Goal: Contribute content: Contribute content

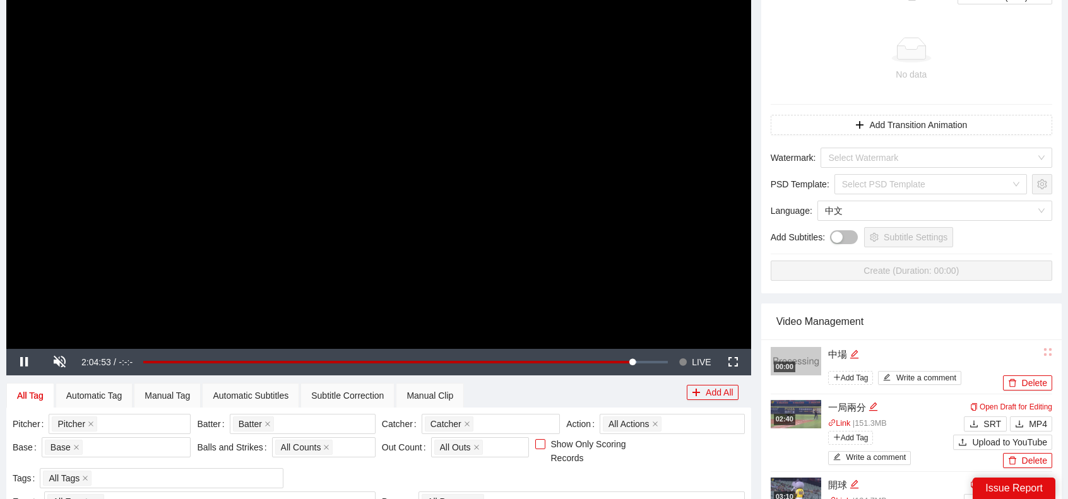
scroll to position [379, 0]
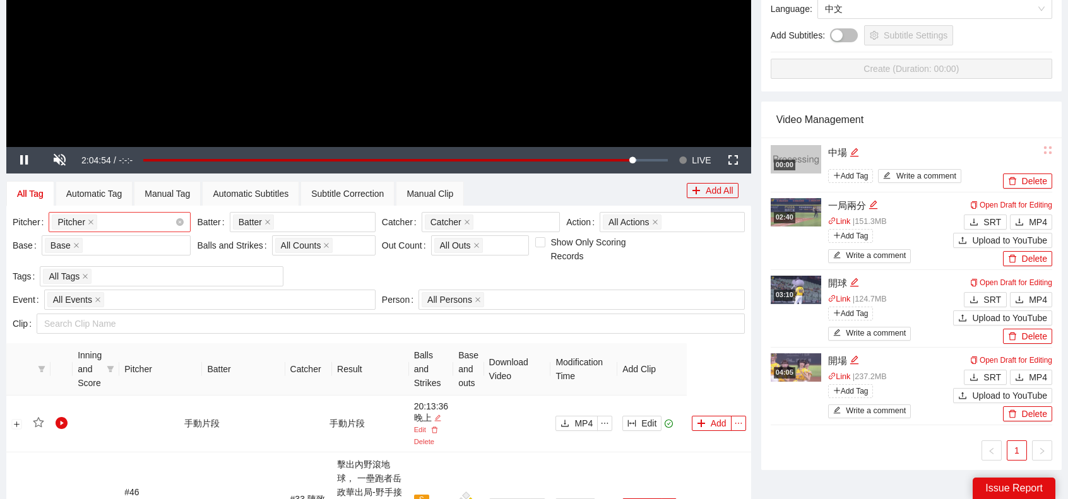
click at [131, 216] on div "Pitcher + 0 ..." at bounding box center [113, 222] width 123 height 18
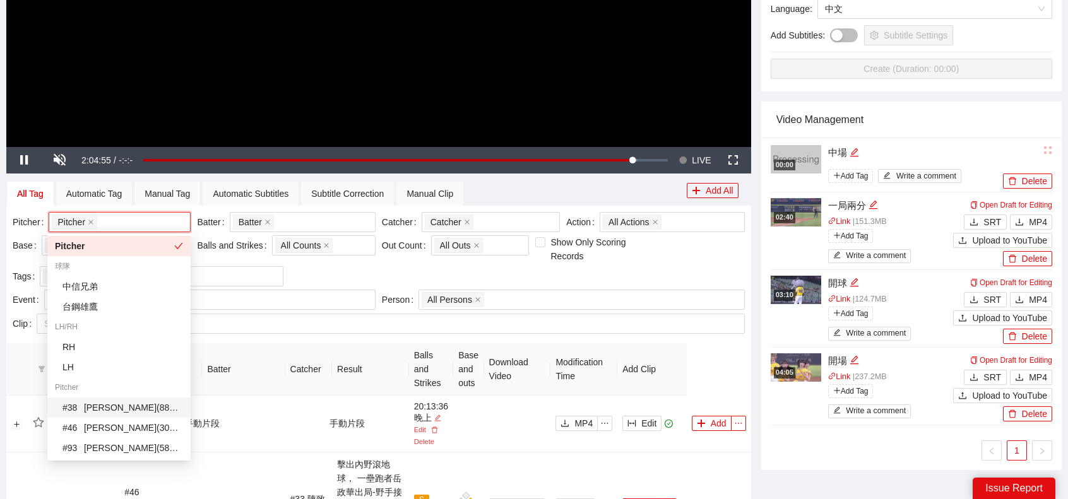
click at [124, 408] on div "# 38 [PERSON_NAME] ( 88 Clips )" at bounding box center [122, 408] width 121 height 14
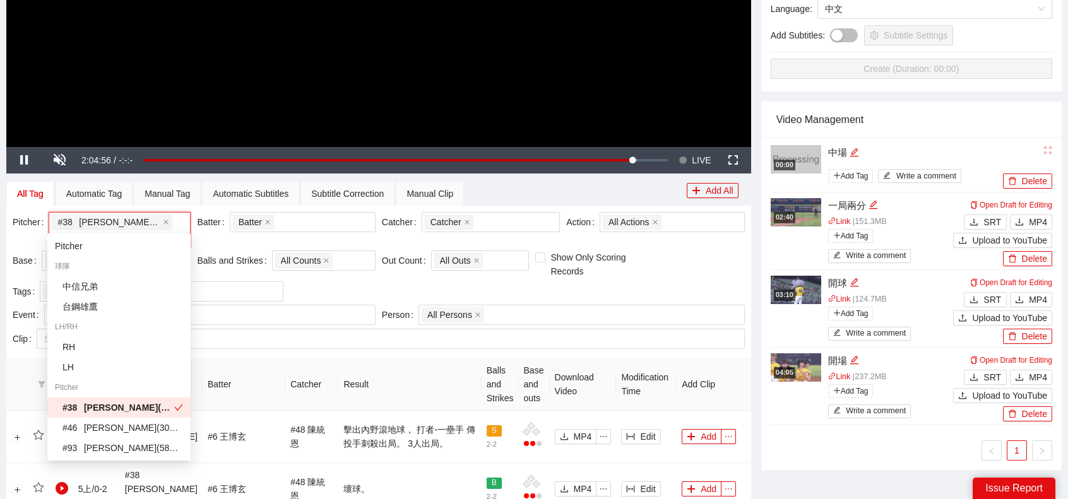
click at [340, 374] on th "Result" at bounding box center [409, 384] width 143 height 52
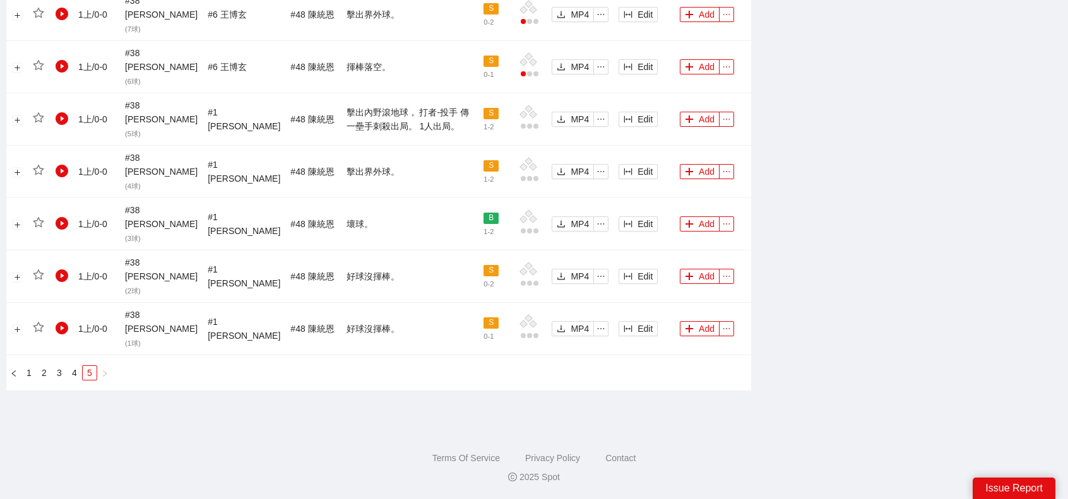
scroll to position [724, 0]
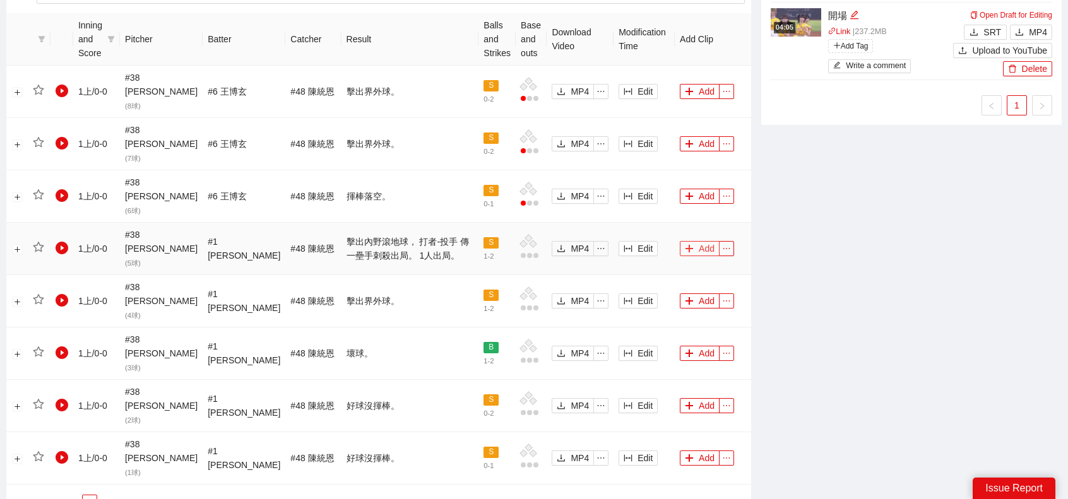
click at [694, 241] on button "Add" at bounding box center [700, 248] width 40 height 15
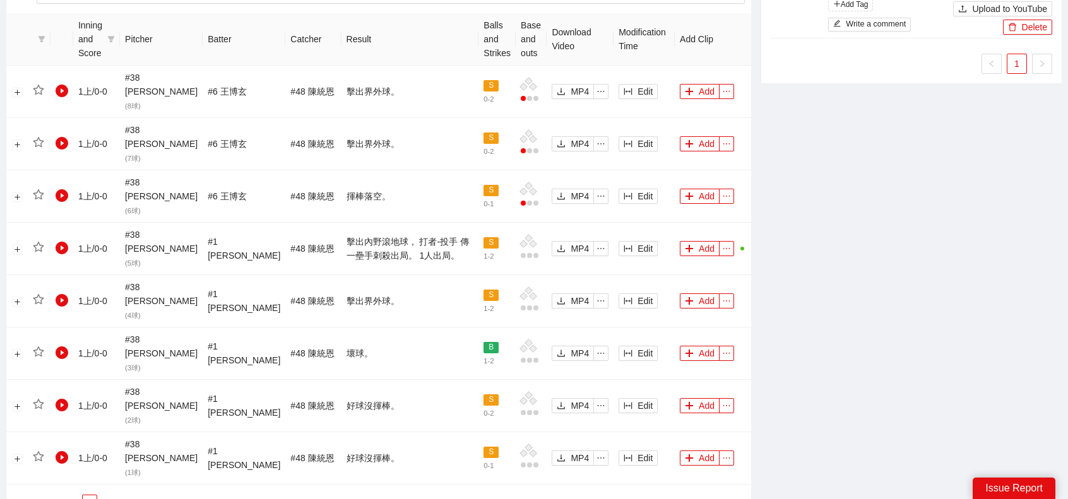
click at [74, 495] on link "4" at bounding box center [75, 502] width 14 height 14
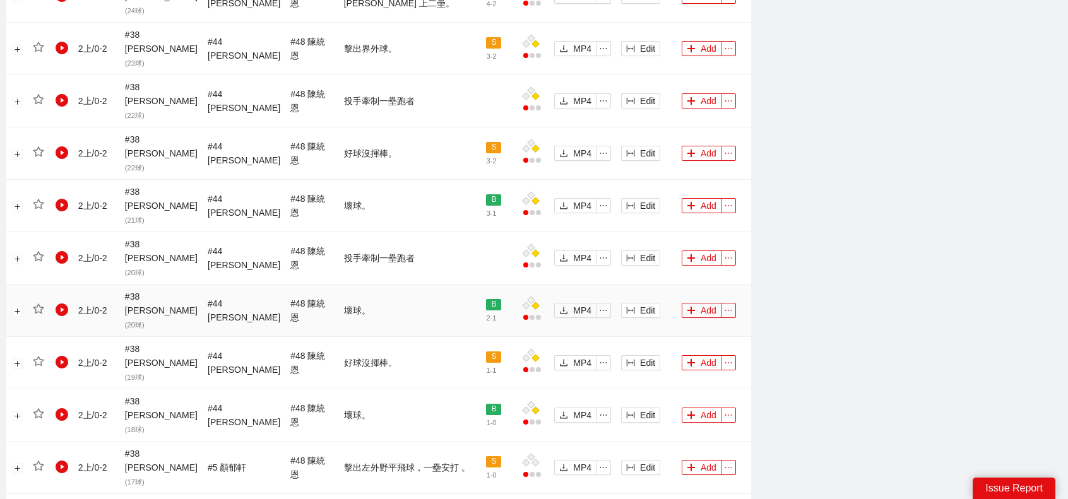
scroll to position [1166, 0]
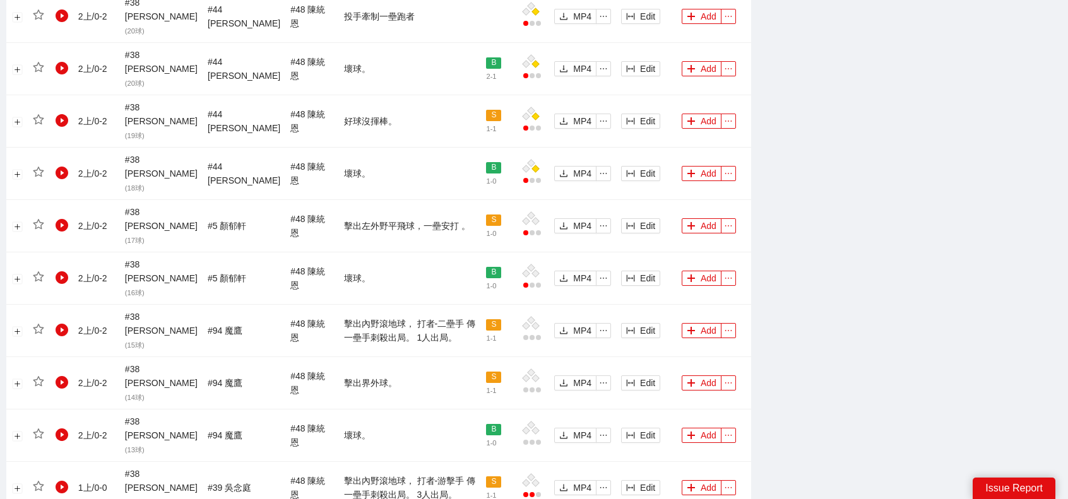
click at [690, 480] on button "Add" at bounding box center [702, 487] width 40 height 15
click at [692, 323] on button "Add" at bounding box center [702, 330] width 40 height 15
click at [703, 218] on button "Add" at bounding box center [702, 225] width 40 height 15
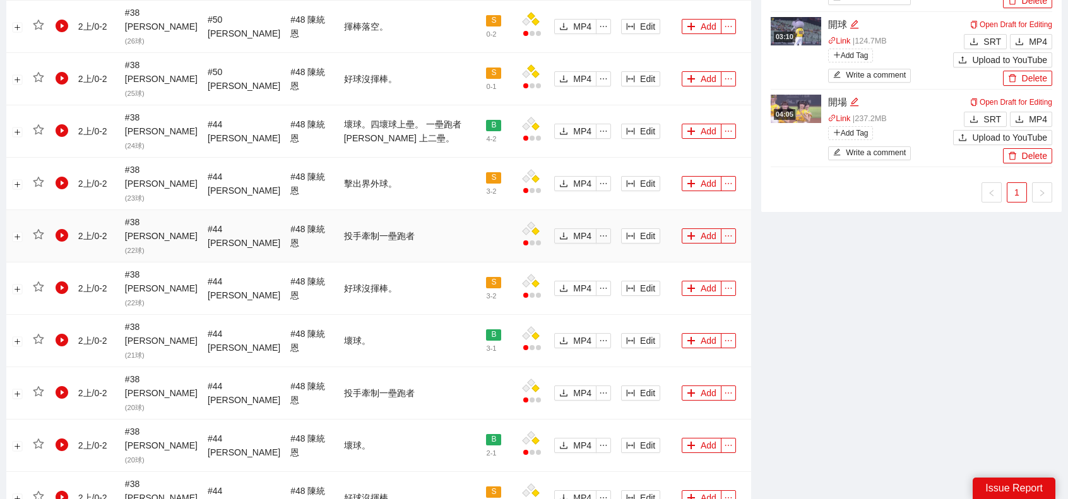
scroll to position [787, 0]
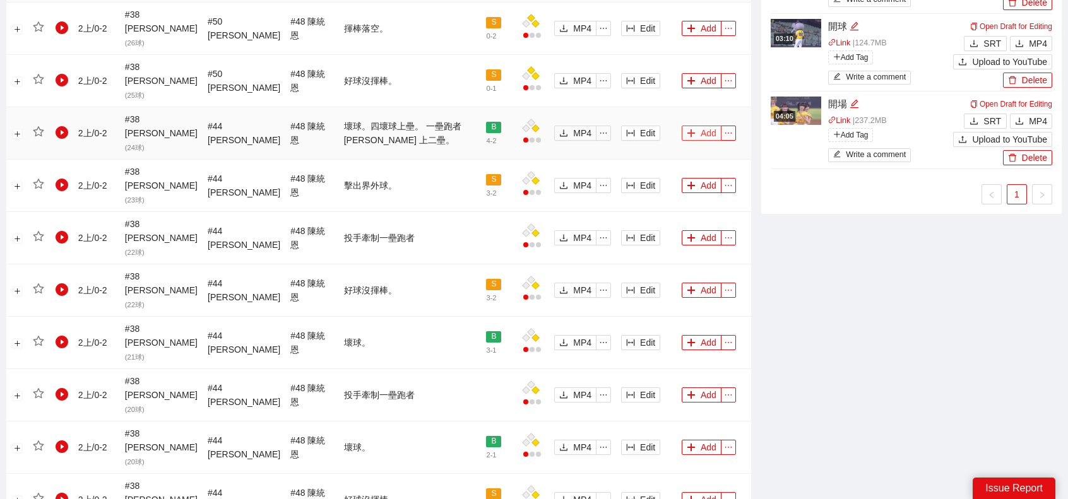
click at [695, 126] on button "Add" at bounding box center [702, 133] width 40 height 15
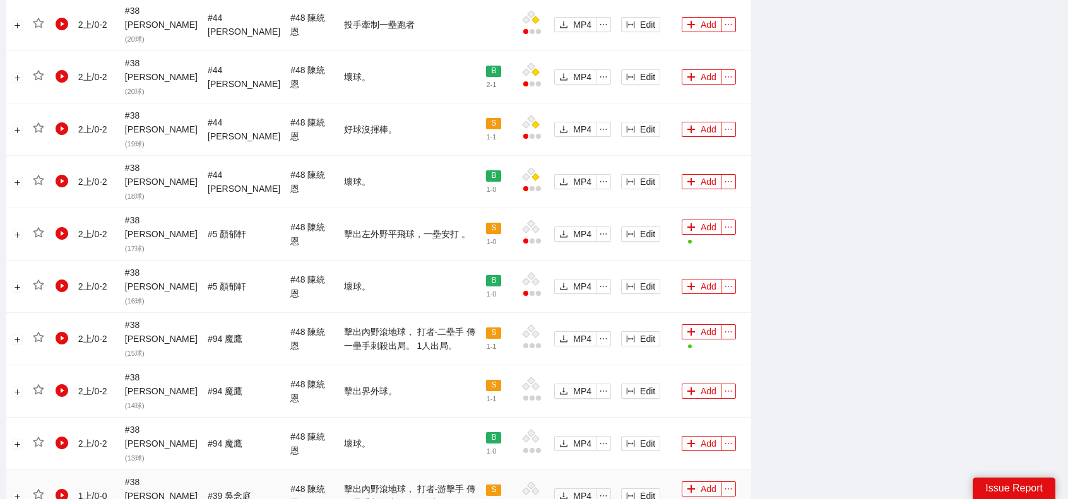
scroll to position [1197, 0]
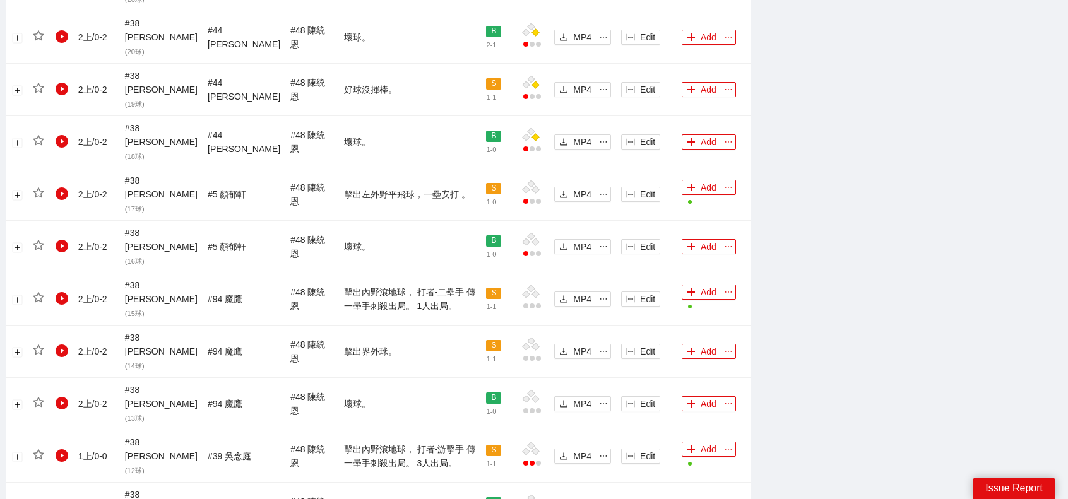
drag, startPoint x: 56, startPoint y: 376, endPoint x: 74, endPoint y: 374, distance: 19.0
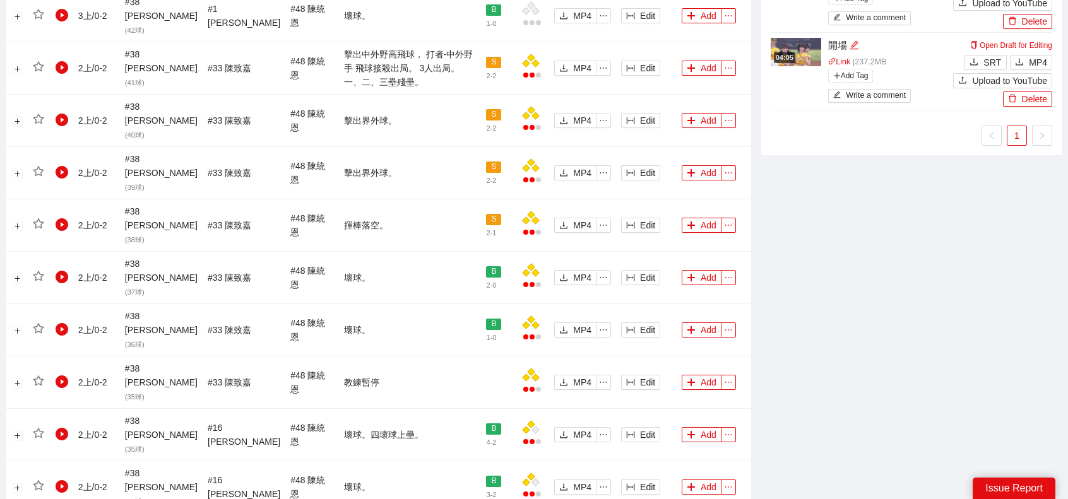
scroll to position [945, 0]
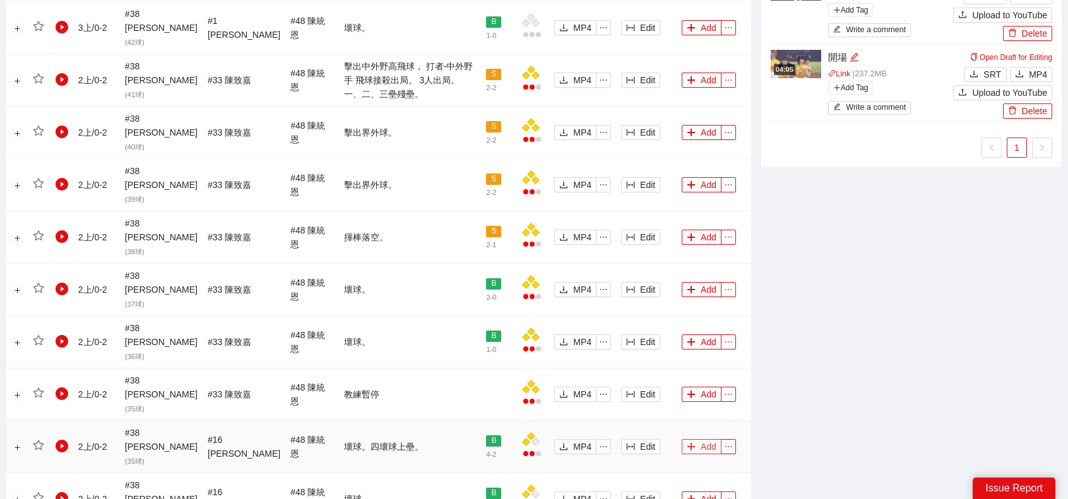
click at [692, 439] on button "Add" at bounding box center [702, 446] width 40 height 15
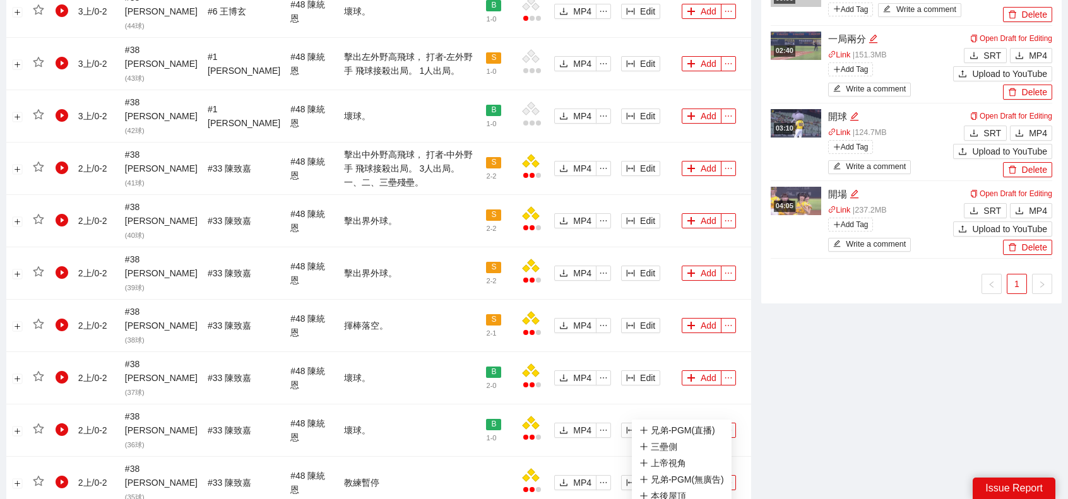
scroll to position [819, 0]
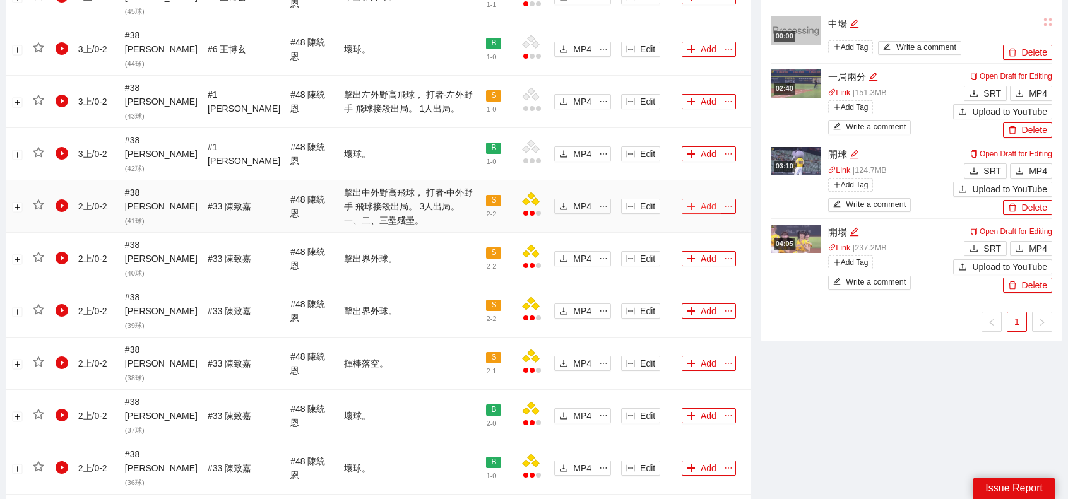
click at [692, 199] on button "Add" at bounding box center [702, 206] width 40 height 15
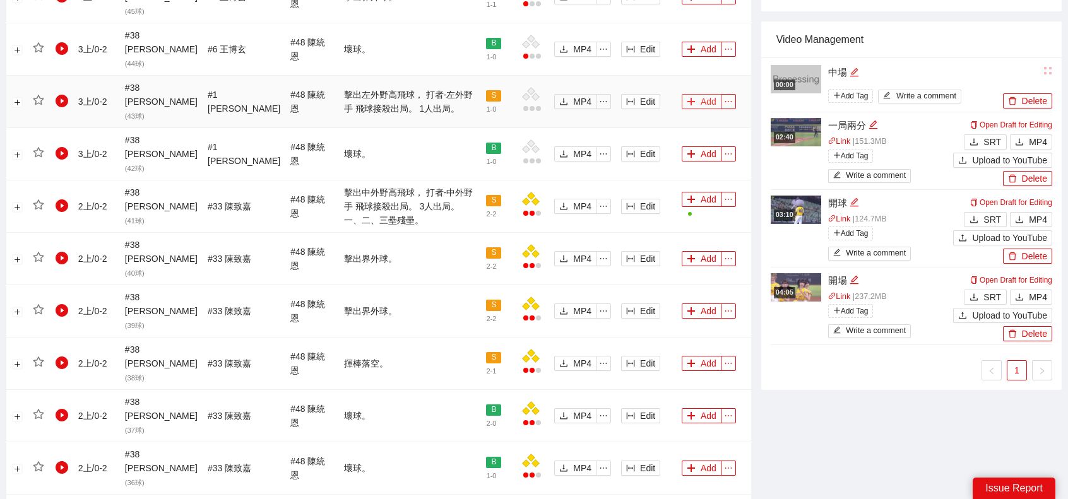
click at [702, 94] on button "Add" at bounding box center [702, 101] width 40 height 15
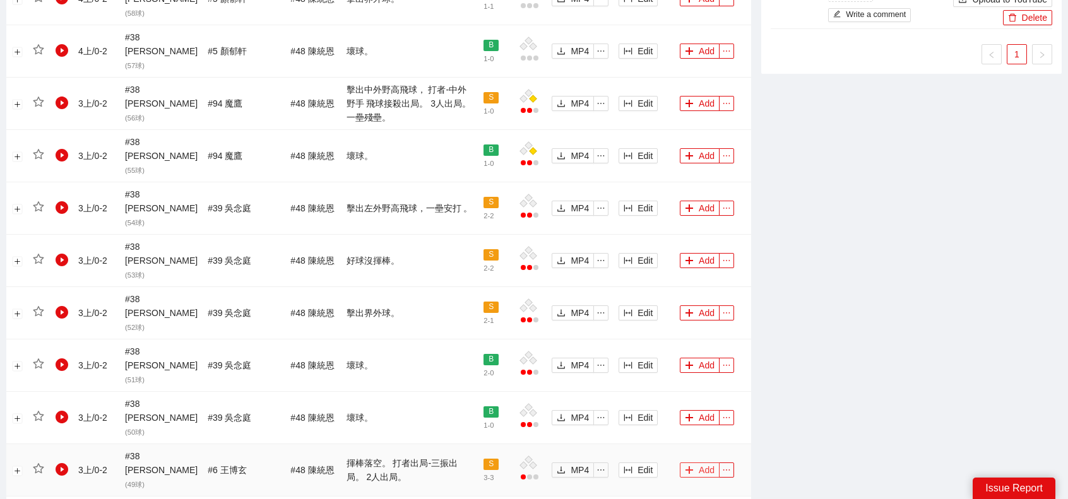
click at [702, 463] on button "Add" at bounding box center [700, 470] width 40 height 15
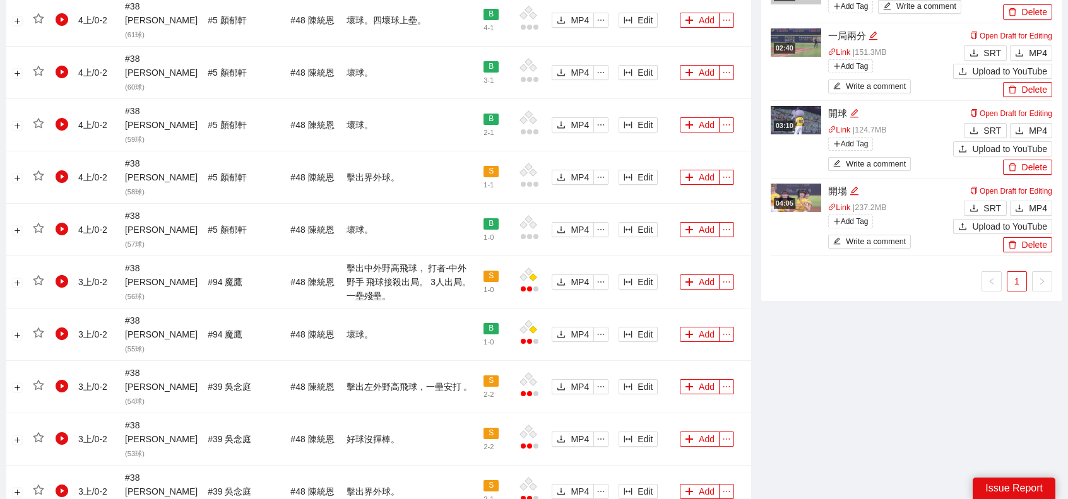
scroll to position [994, 0]
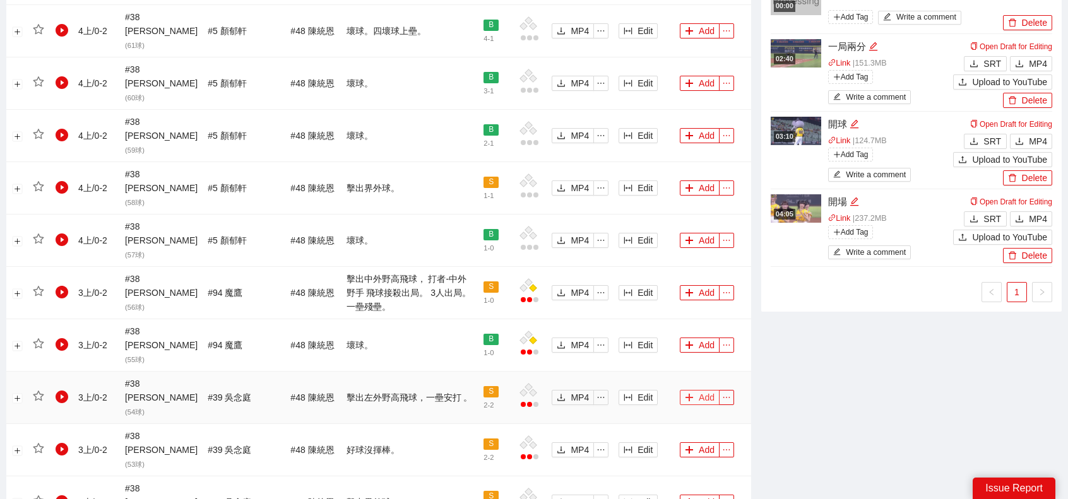
click at [697, 390] on button "Add" at bounding box center [700, 397] width 40 height 15
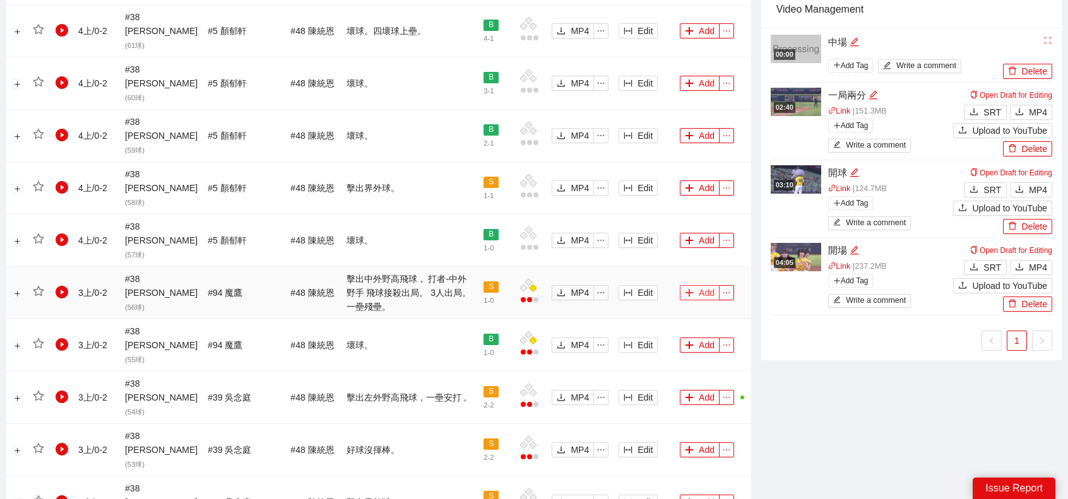
click at [699, 285] on button "Add" at bounding box center [700, 292] width 40 height 15
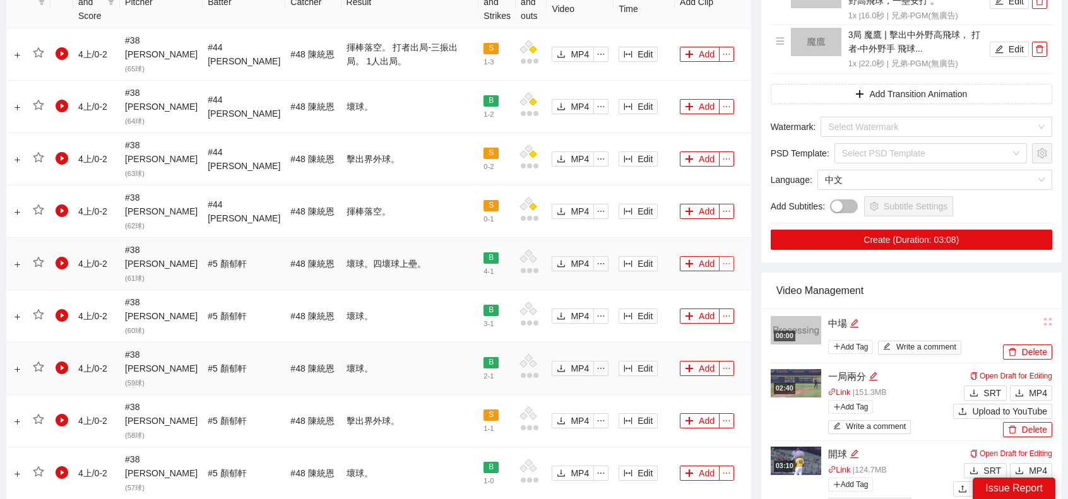
scroll to position [742, 0]
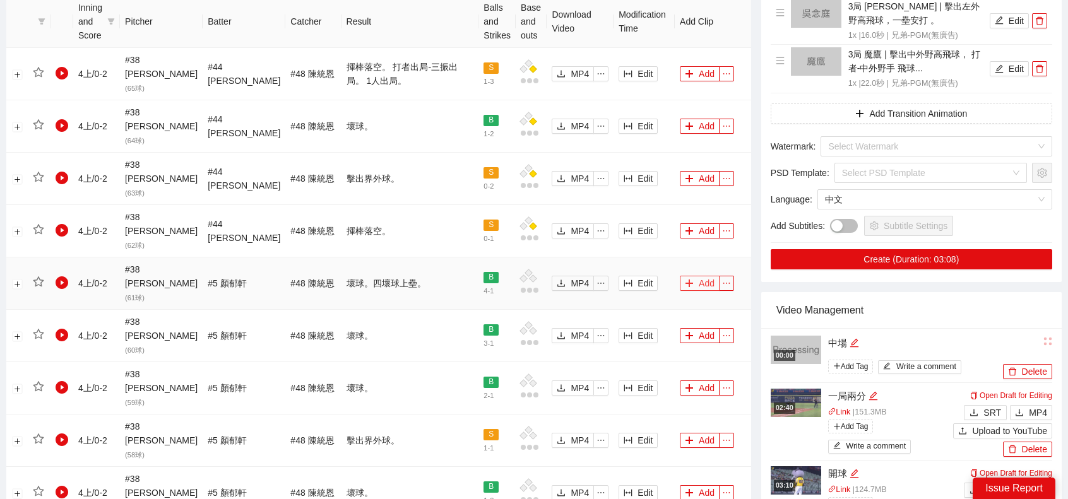
click at [685, 279] on icon "plus" at bounding box center [689, 283] width 9 height 9
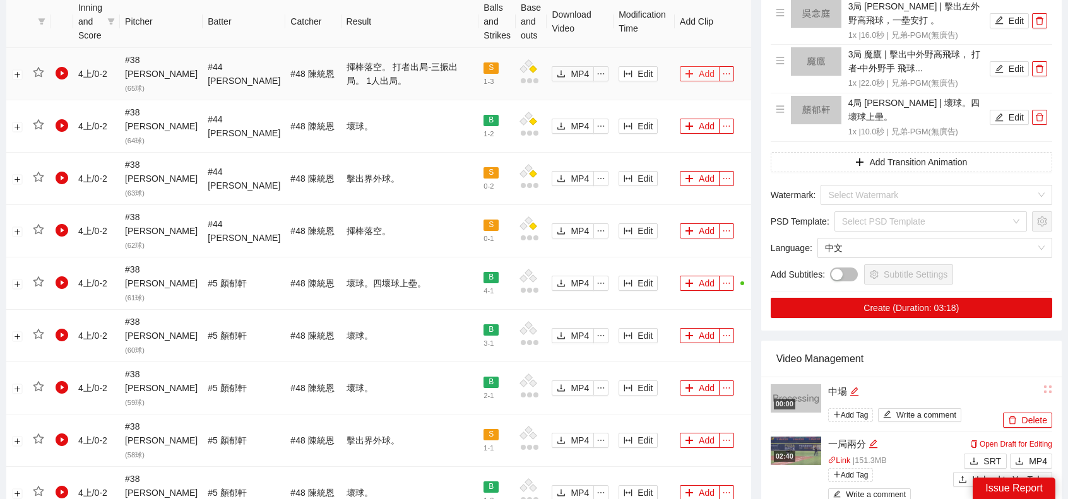
click at [704, 66] on button "Add" at bounding box center [700, 73] width 40 height 15
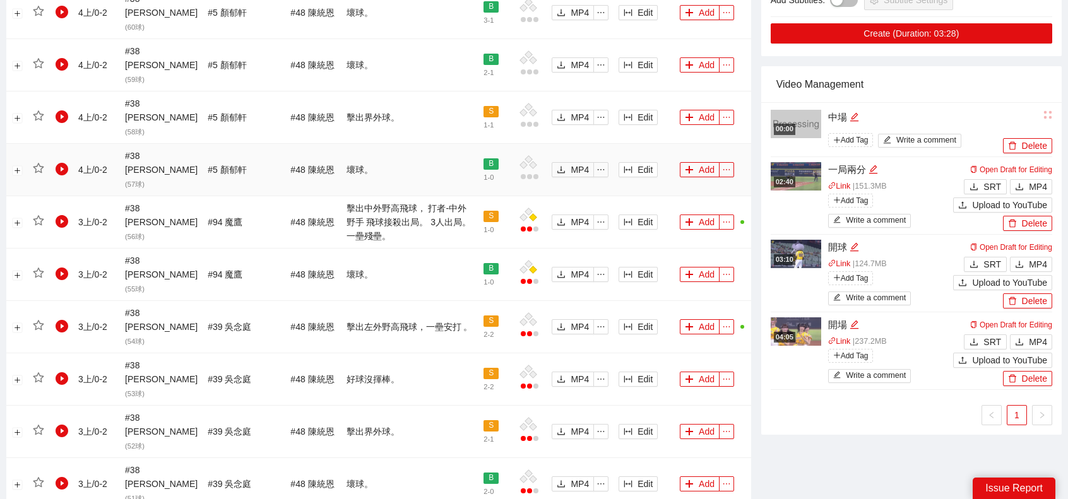
scroll to position [1183, 0]
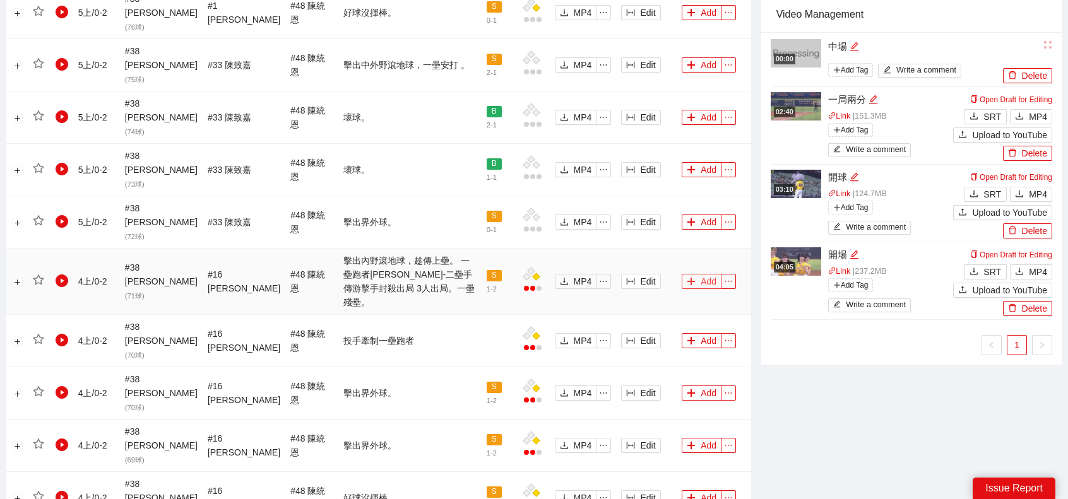
click at [705, 274] on button "Add" at bounding box center [702, 281] width 40 height 15
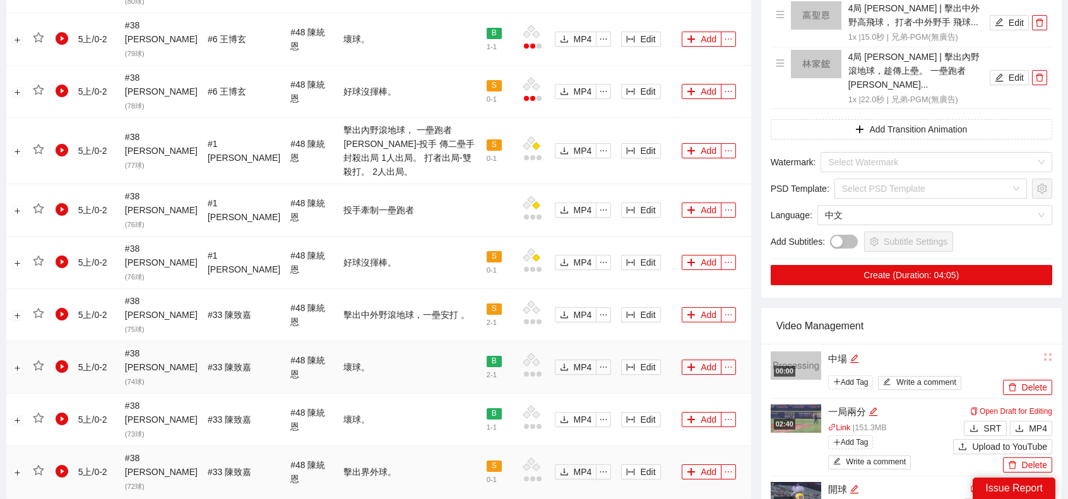
scroll to position [931, 0]
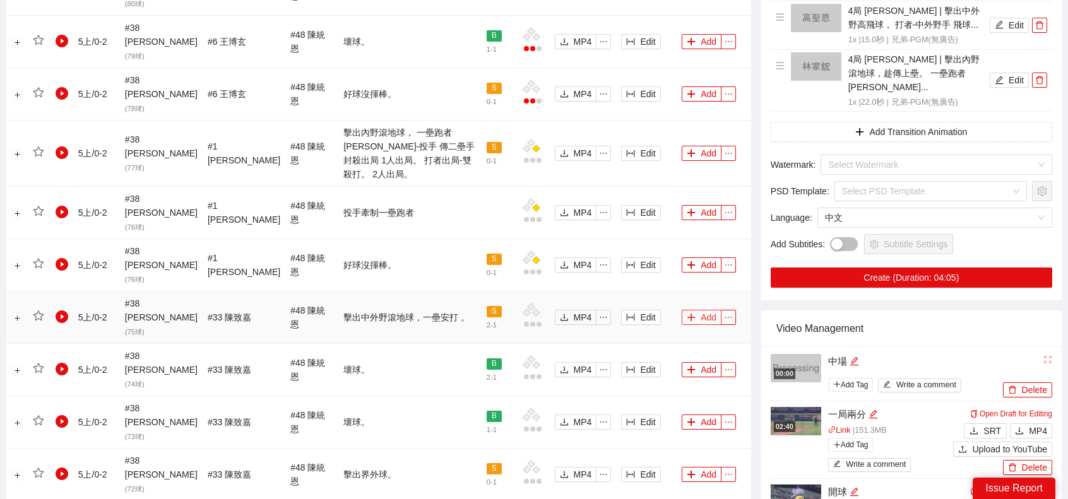
click at [702, 310] on button "Add" at bounding box center [702, 317] width 40 height 15
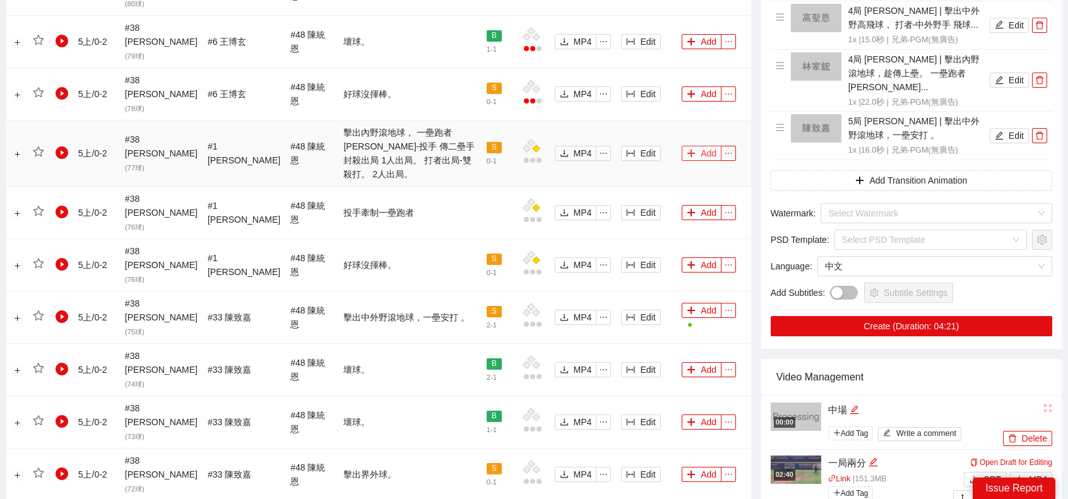
click at [697, 146] on button "Add" at bounding box center [702, 153] width 40 height 15
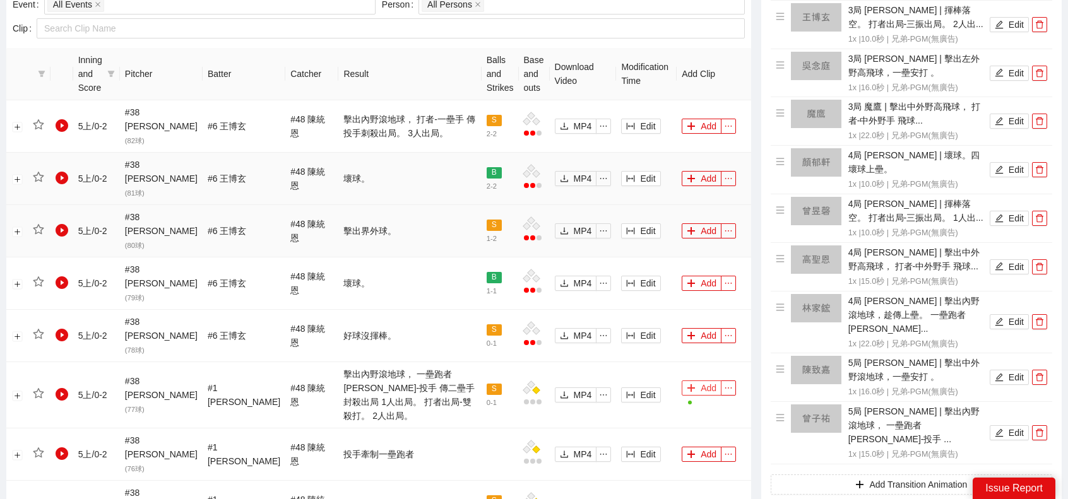
scroll to position [678, 0]
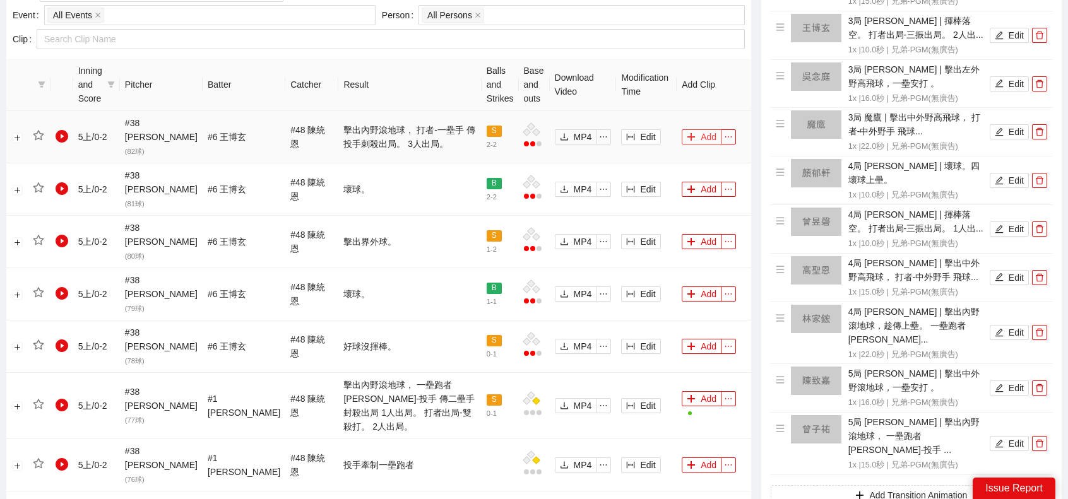
click at [701, 129] on button "Add" at bounding box center [702, 136] width 40 height 15
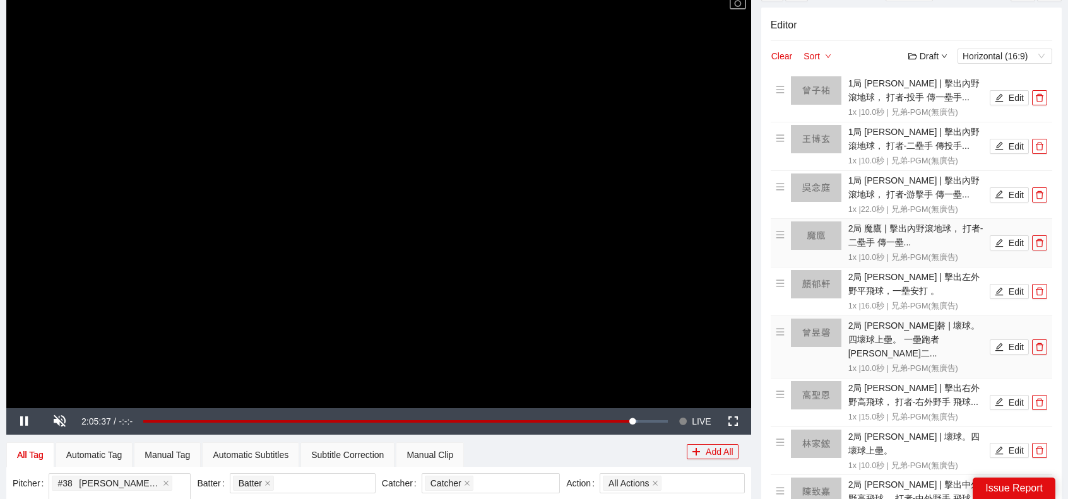
scroll to position [47, 0]
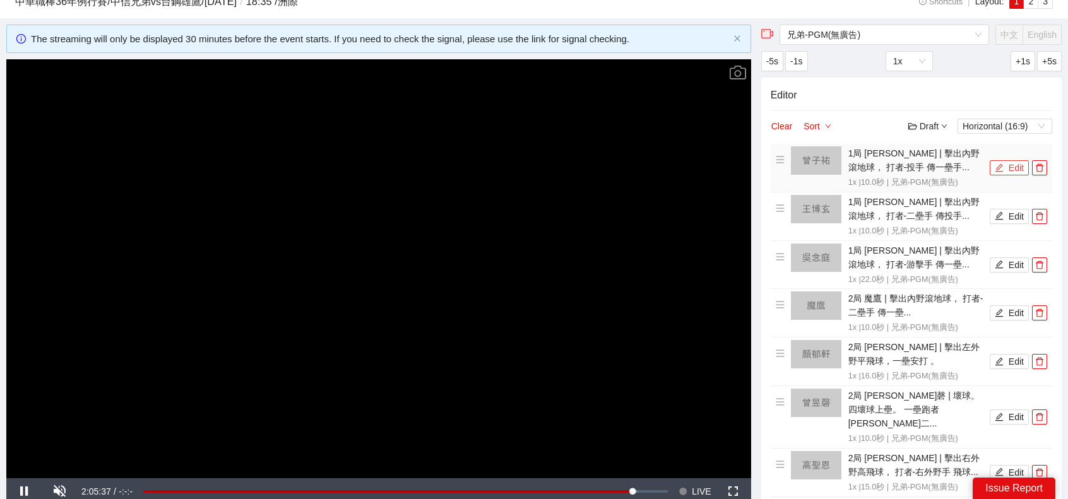
click at [1015, 169] on button "Edit" at bounding box center [1009, 167] width 39 height 15
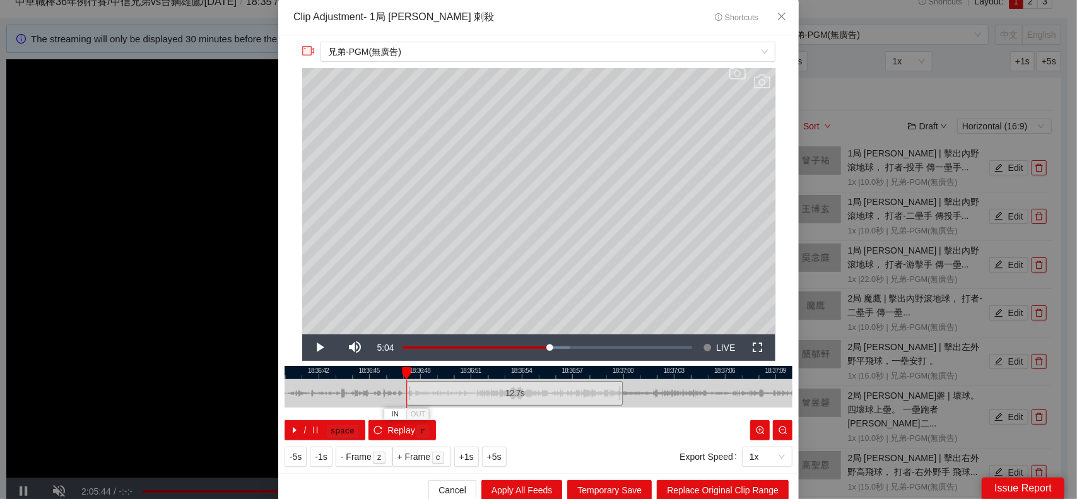
drag, startPoint x: 451, startPoint y: 392, endPoint x: 403, endPoint y: 389, distance: 47.4
click at [405, 389] on div at bounding box center [409, 393] width 8 height 28
drag, startPoint x: 617, startPoint y: 388, endPoint x: 634, endPoint y: 388, distance: 17.1
click at [635, 388] on div at bounding box center [639, 393] width 8 height 28
click at [699, 484] on span "Replace Original Clip Range" at bounding box center [723, 490] width 112 height 14
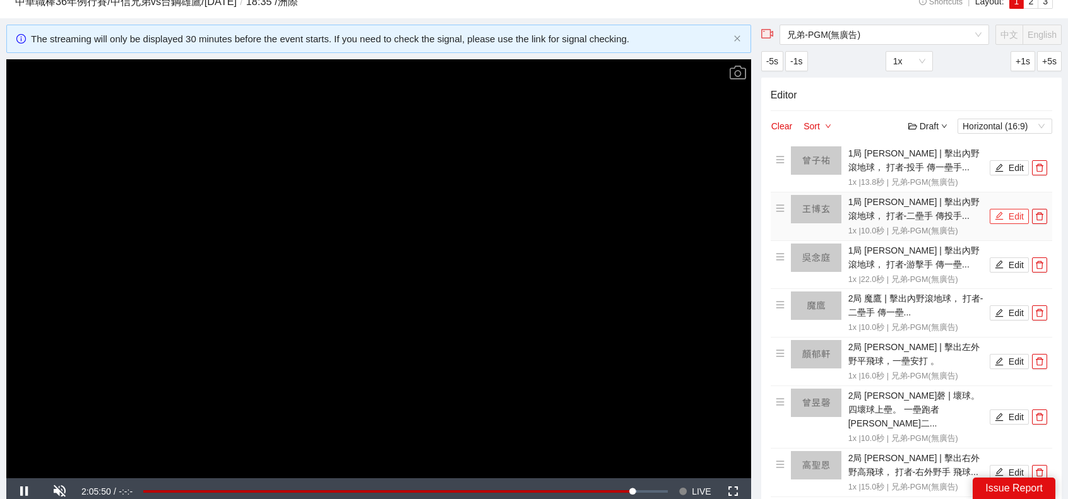
click at [1010, 210] on button "Edit" at bounding box center [1009, 216] width 39 height 15
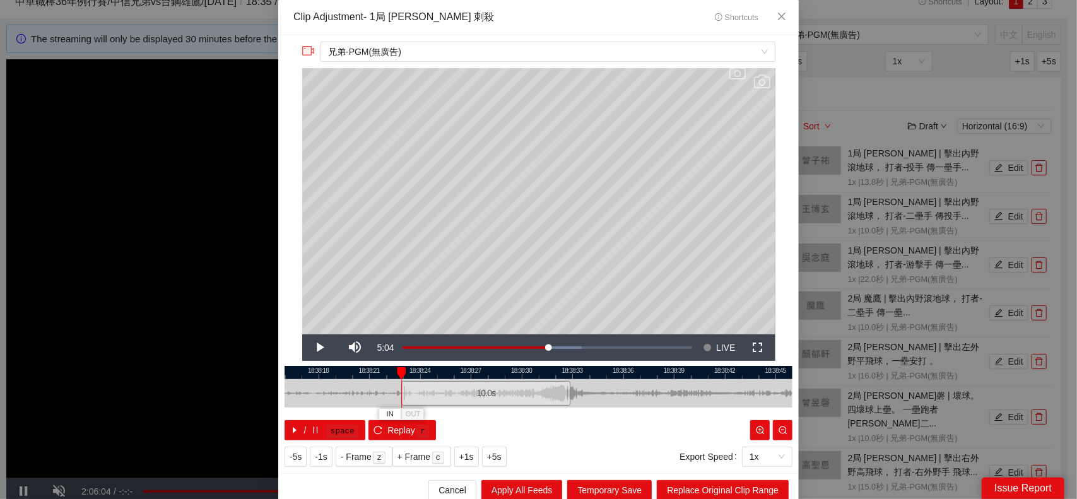
drag, startPoint x: 488, startPoint y: 393, endPoint x: 435, endPoint y: 393, distance: 52.4
click at [435, 393] on div "10.0 s" at bounding box center [485, 393] width 169 height 25
drag, startPoint x: 561, startPoint y: 396, endPoint x: 611, endPoint y: 398, distance: 49.9
click at [615, 398] on div at bounding box center [619, 393] width 8 height 28
click at [688, 481] on button "Replace Original Clip Range" at bounding box center [723, 490] width 132 height 20
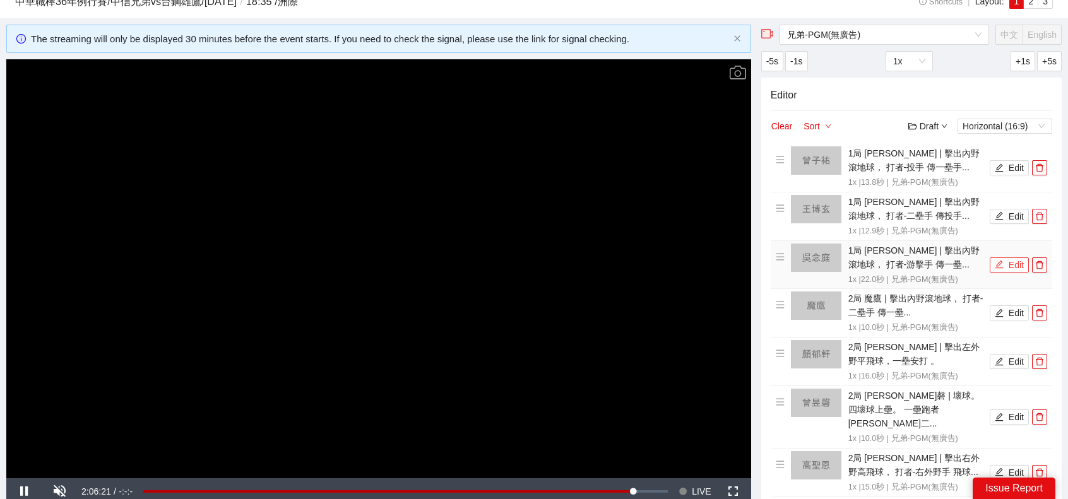
click at [1011, 268] on button "Edit" at bounding box center [1009, 264] width 39 height 15
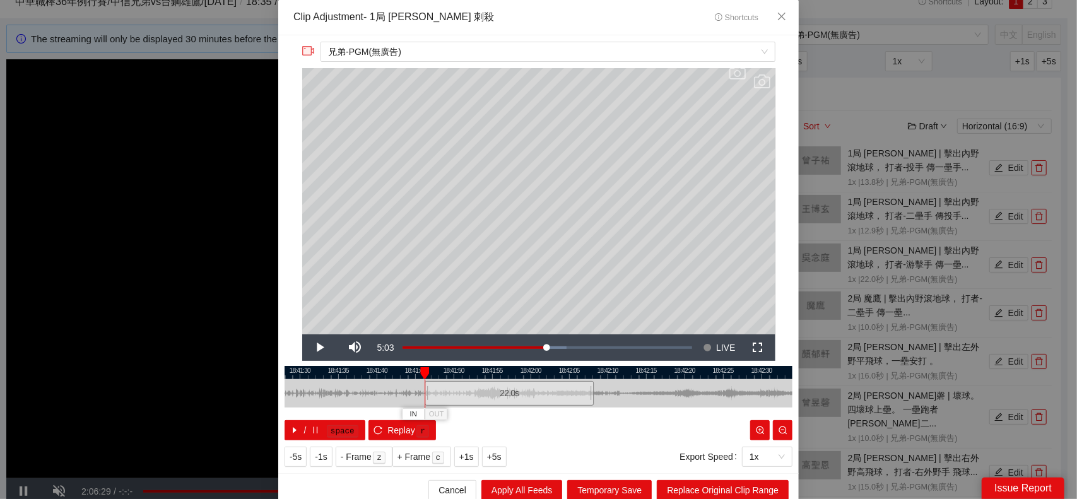
drag, startPoint x: 533, startPoint y: 394, endPoint x: 504, endPoint y: 400, distance: 29.5
click at [504, 400] on div "22.0 s" at bounding box center [509, 393] width 169 height 25
drag, startPoint x: 529, startPoint y: 398, endPoint x: 551, endPoint y: 400, distance: 22.2
click at [552, 400] on div at bounding box center [556, 393] width 8 height 28
click at [762, 488] on span "Replace Original Clip Range" at bounding box center [723, 490] width 112 height 14
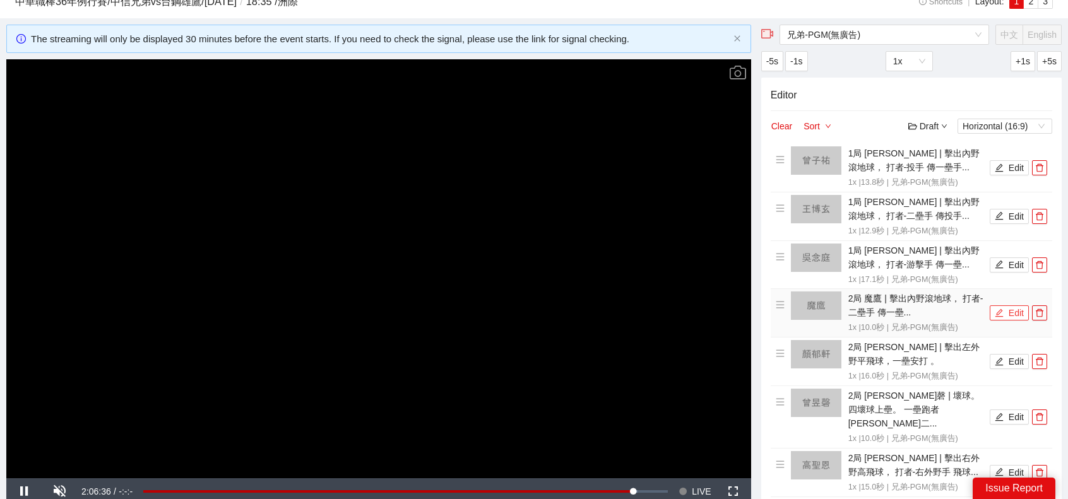
click at [1010, 316] on button "Edit" at bounding box center [1009, 312] width 39 height 15
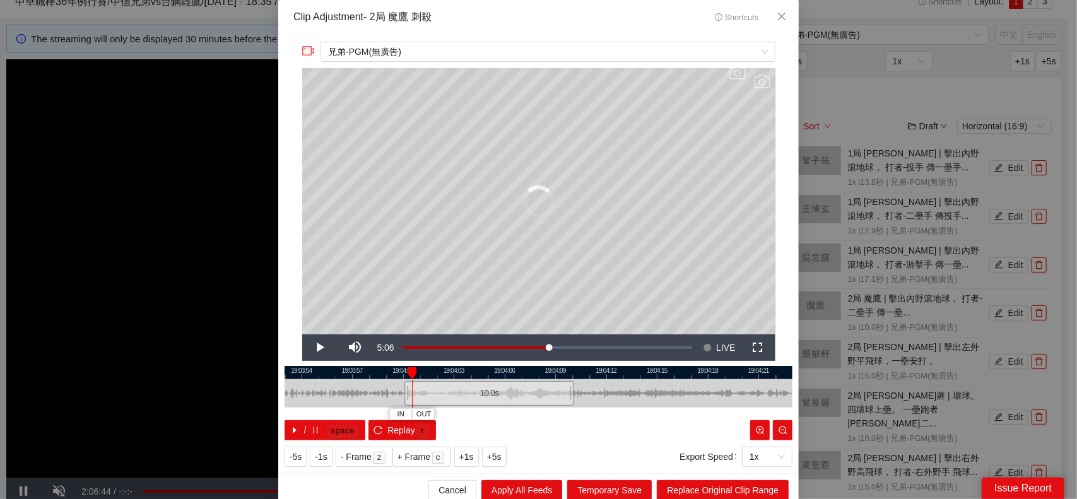
drag, startPoint x: 538, startPoint y: 393, endPoint x: 488, endPoint y: 396, distance: 49.3
click at [488, 396] on div "10.0 s" at bounding box center [489, 393] width 169 height 25
drag, startPoint x: 566, startPoint y: 391, endPoint x: 593, endPoint y: 391, distance: 27.1
click at [596, 391] on div at bounding box center [600, 393] width 8 height 28
click at [723, 490] on span "Replace Original Clip Range" at bounding box center [723, 490] width 112 height 14
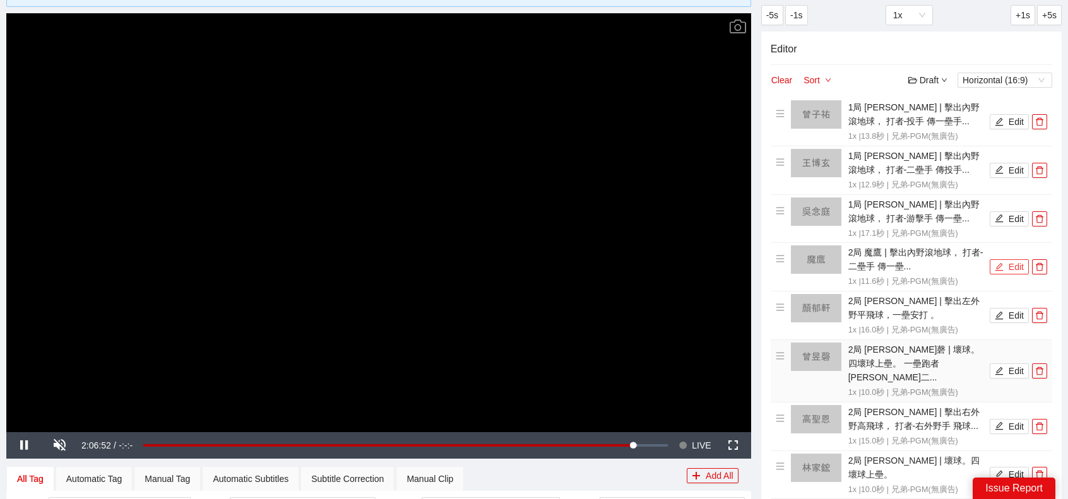
scroll to position [110, 0]
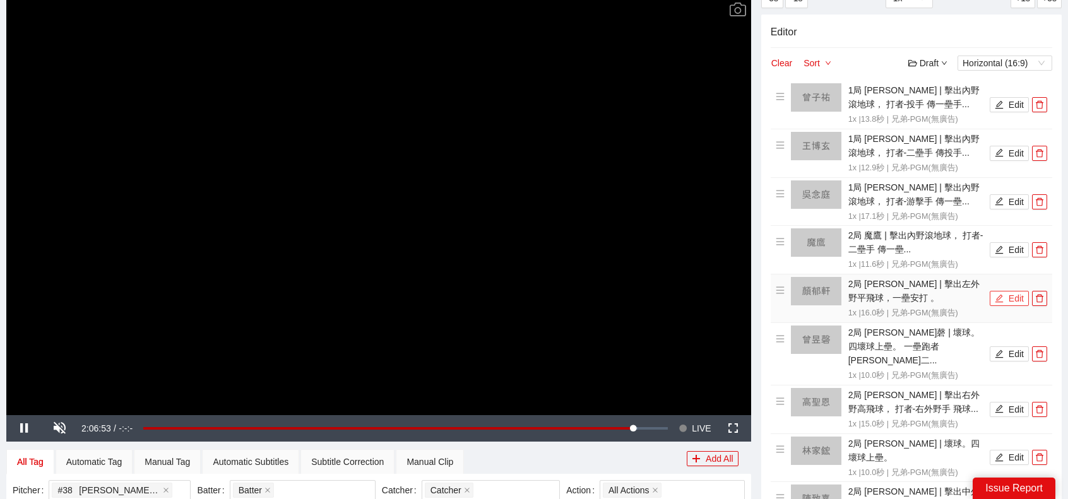
click at [1014, 295] on button "Edit" at bounding box center [1009, 298] width 39 height 15
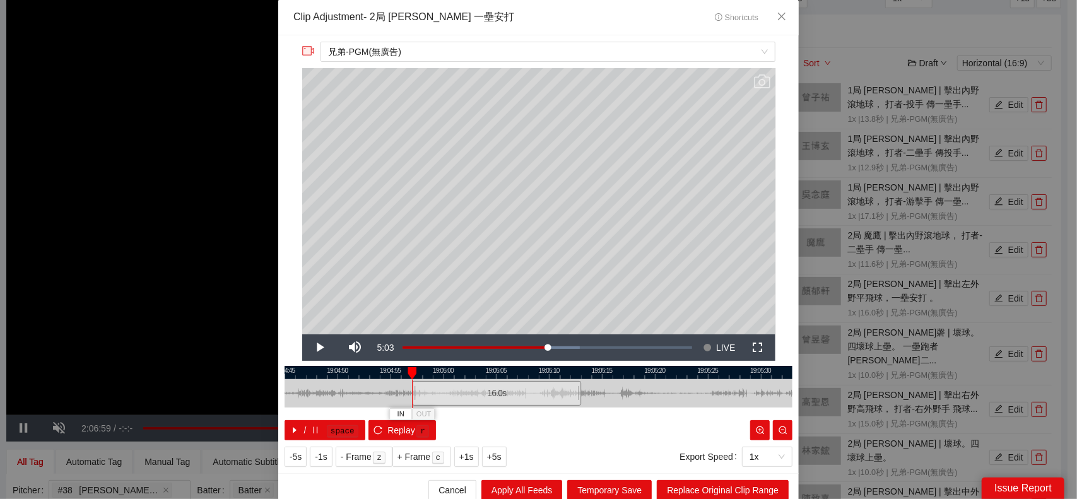
drag, startPoint x: 544, startPoint y: 399, endPoint x: 502, endPoint y: 405, distance: 42.1
click at [502, 405] on div "16.0 s" at bounding box center [539, 393] width 508 height 28
drag, startPoint x: 571, startPoint y: 396, endPoint x: 524, endPoint y: 397, distance: 47.4
click at [529, 397] on div at bounding box center [533, 393] width 8 height 28
click at [729, 485] on span "Replace Original Clip Range" at bounding box center [723, 490] width 112 height 14
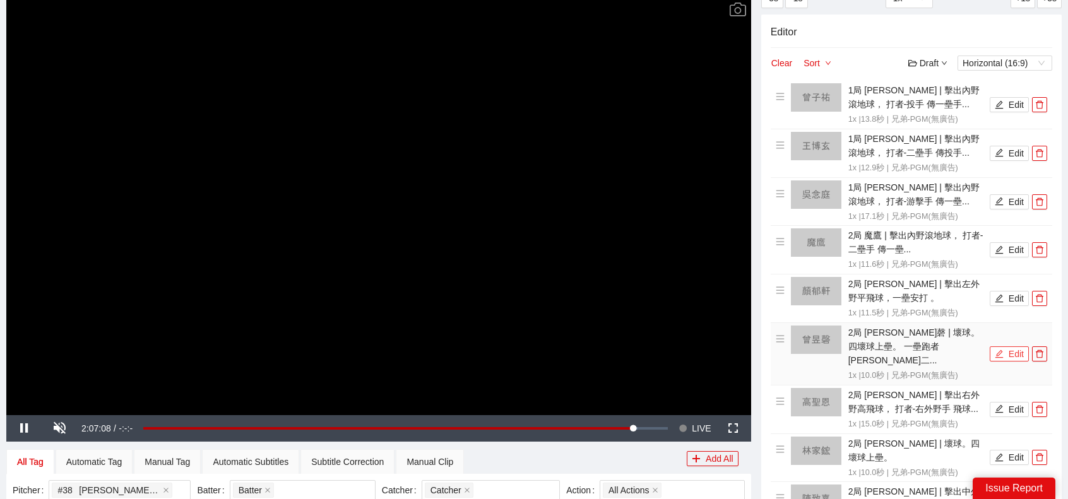
click at [1005, 346] on button "Edit" at bounding box center [1009, 353] width 39 height 15
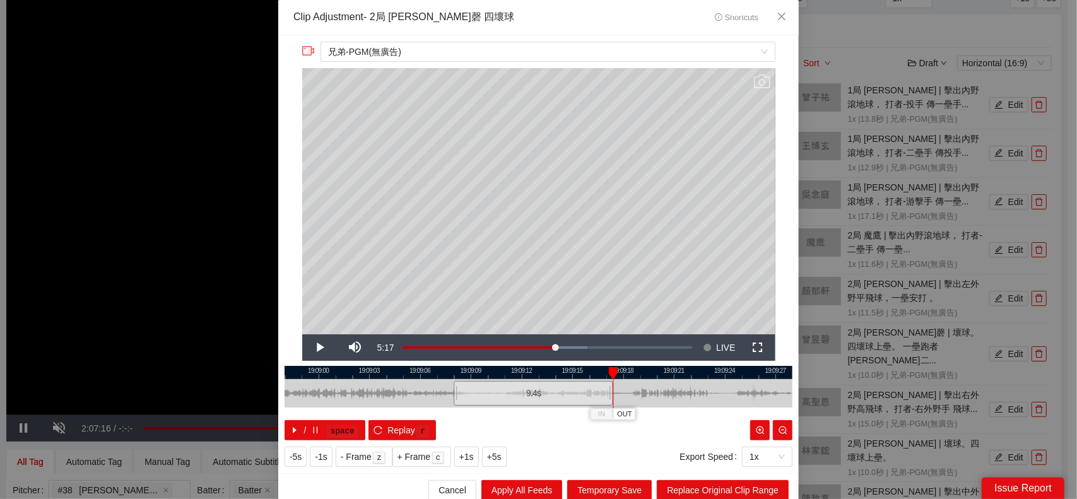
drag, startPoint x: 618, startPoint y: 394, endPoint x: 608, endPoint y: 397, distance: 10.6
click at [608, 397] on div "19:08:57 19:09:00 19:09:03 19:09:06 19:09:09 19:09:12 19:09:15 19:09:18 19:09:2…" at bounding box center [539, 403] width 508 height 74
click at [726, 485] on span "Replace Original Clip Range" at bounding box center [723, 490] width 112 height 14
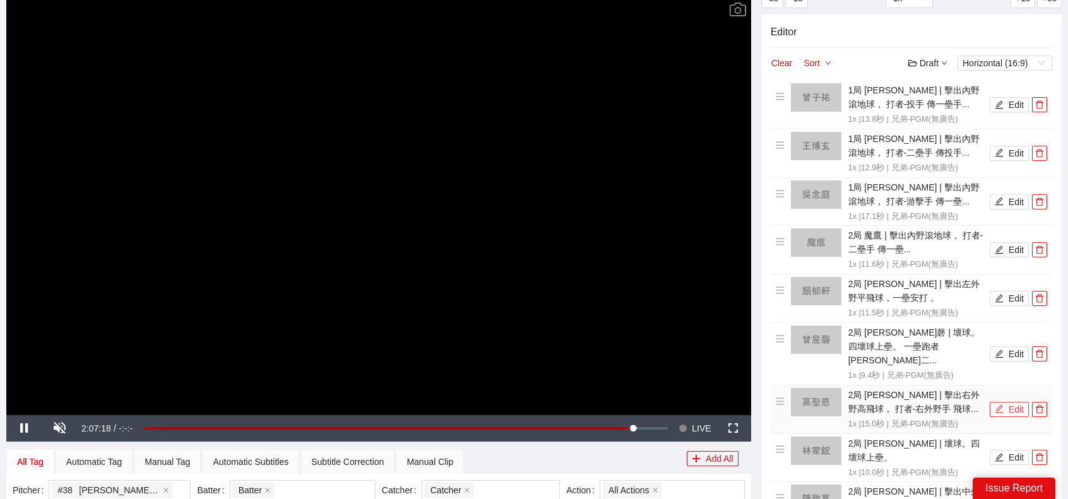
click at [1010, 402] on button "Edit" at bounding box center [1009, 409] width 39 height 15
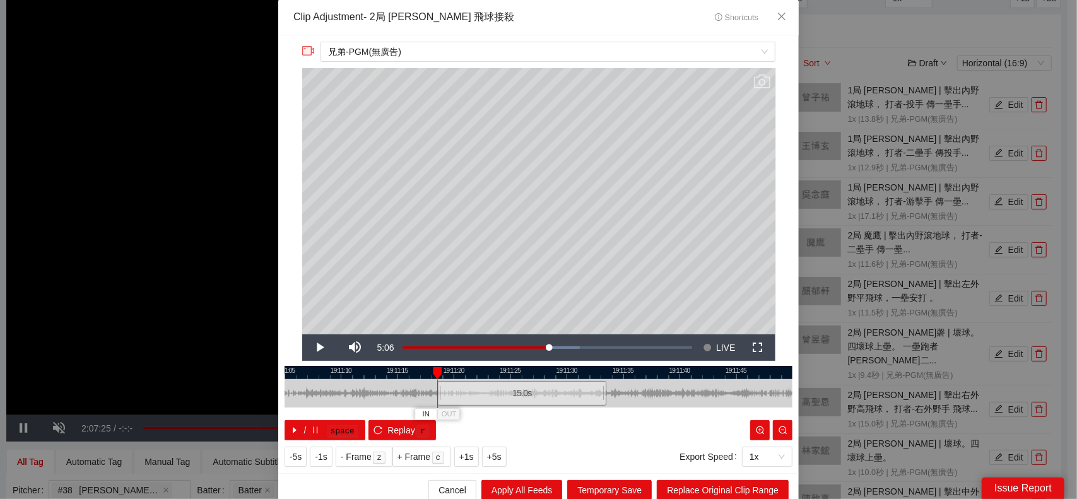
drag, startPoint x: 547, startPoint y: 398, endPoint x: 530, endPoint y: 398, distance: 16.4
click at [530, 398] on div "15.0 s" at bounding box center [521, 393] width 169 height 25
drag, startPoint x: 601, startPoint y: 396, endPoint x: 602, endPoint y: 406, distance: 9.6
click at [603, 406] on div at bounding box center [607, 393] width 8 height 28
click at [719, 497] on button "Replace Original Clip Range" at bounding box center [723, 490] width 132 height 20
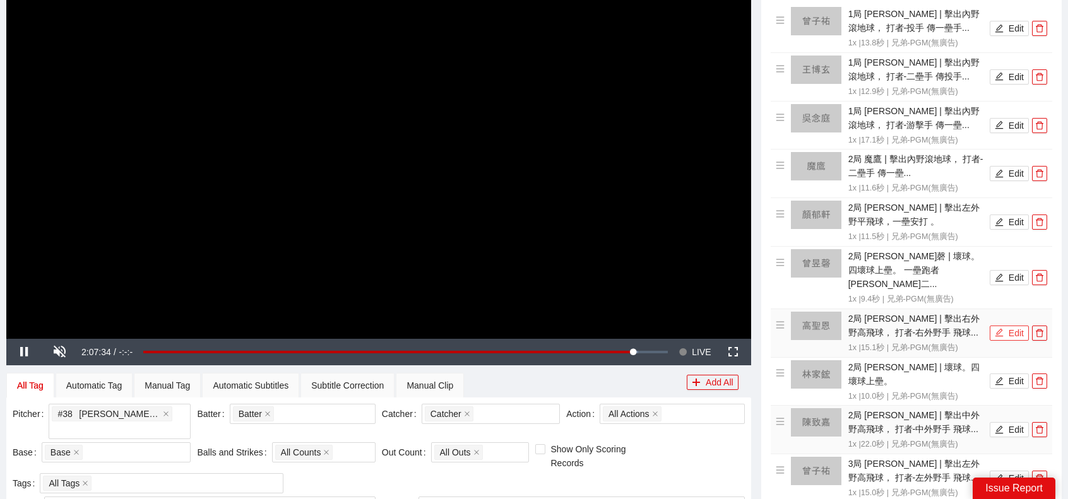
scroll to position [237, 0]
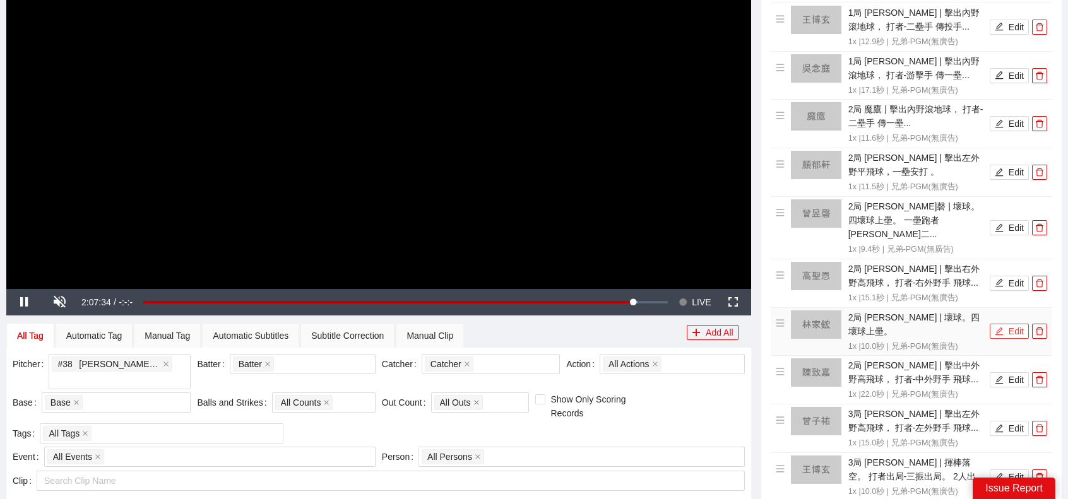
click at [1007, 324] on button "Edit" at bounding box center [1009, 331] width 39 height 15
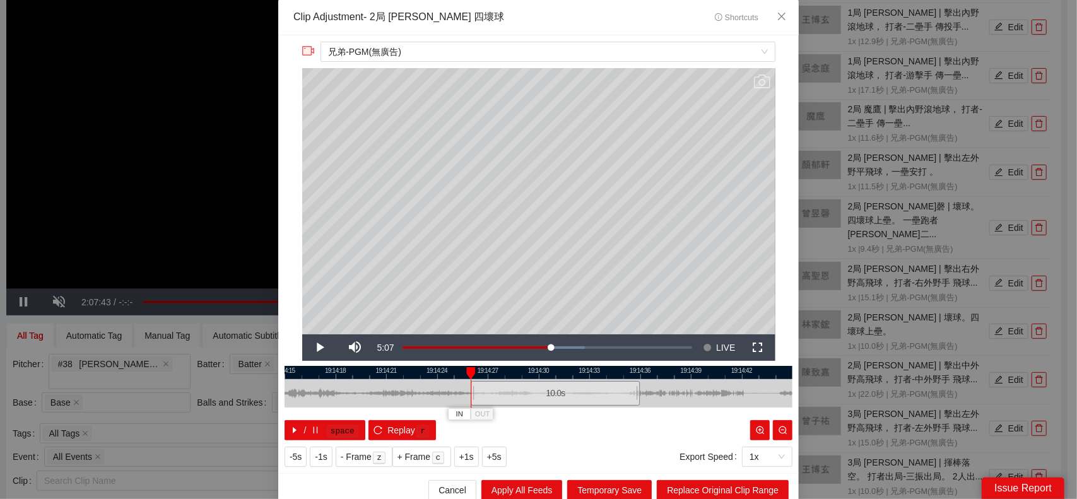
drag, startPoint x: 545, startPoint y: 393, endPoint x: 562, endPoint y: 392, distance: 17.1
click at [562, 392] on div "10.0 s" at bounding box center [555, 393] width 169 height 25
drag, startPoint x: 635, startPoint y: 388, endPoint x: 599, endPoint y: 394, distance: 36.5
click at [599, 394] on div "19:14:15 19:14:18 19:14:21 19:14:24 19:14:27 19:14:30 19:14:33 19:14:36 19:14:3…" at bounding box center [539, 403] width 508 height 74
click at [569, 454] on div "-5s -1s - Frame z + Frame c +1s +5s Export Speed 1x" at bounding box center [539, 457] width 508 height 20
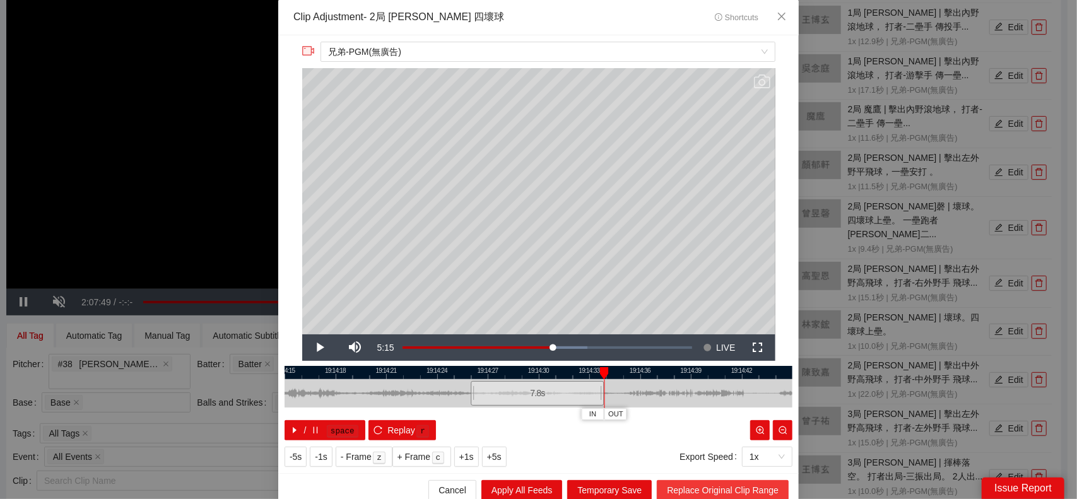
click at [760, 492] on span "Replace Original Clip Range" at bounding box center [723, 490] width 112 height 14
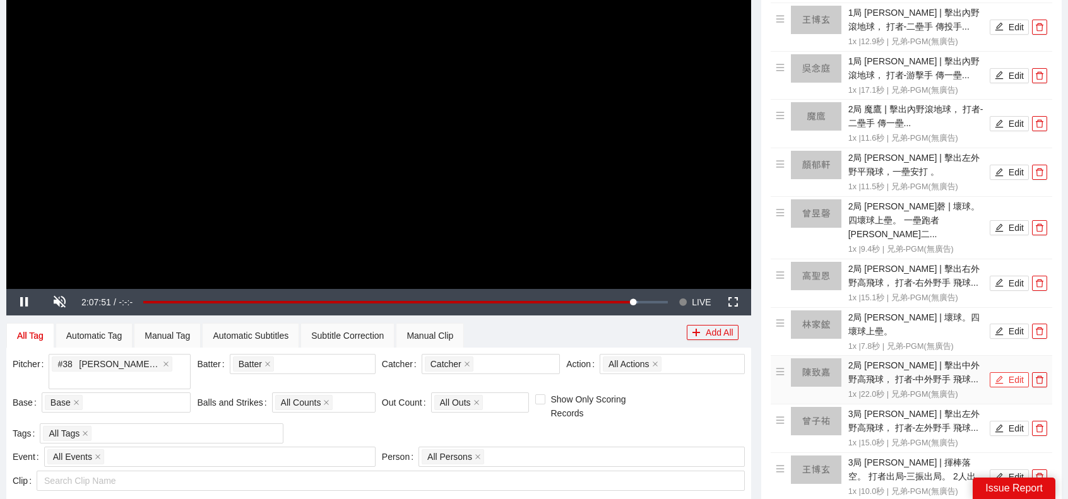
click at [1015, 372] on button "Edit" at bounding box center [1009, 379] width 39 height 15
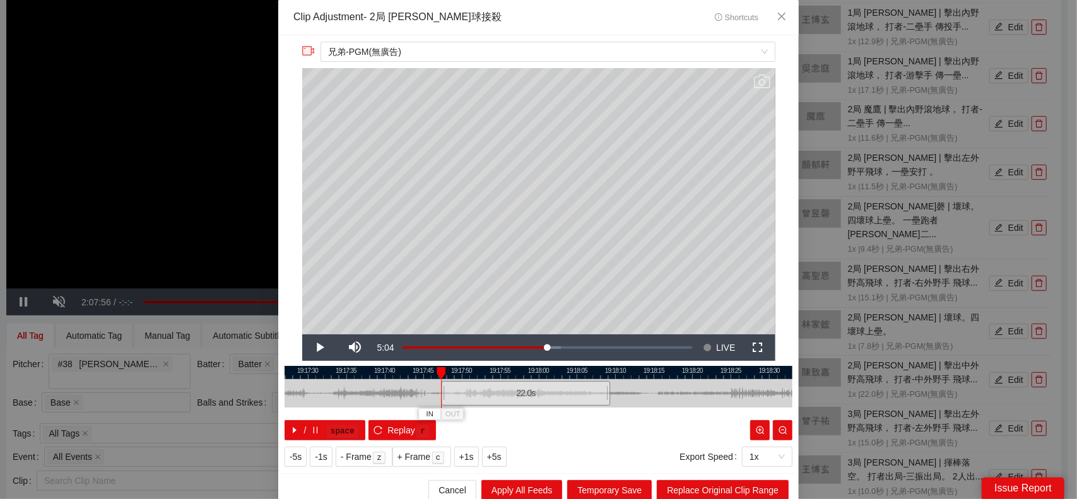
drag, startPoint x: 531, startPoint y: 397, endPoint x: 523, endPoint y: 397, distance: 8.2
click at [523, 397] on div "22.0 s" at bounding box center [525, 393] width 169 height 25
drag, startPoint x: 606, startPoint y: 384, endPoint x: 555, endPoint y: 389, distance: 50.8
click at [555, 389] on div at bounding box center [559, 393] width 8 height 28
click at [749, 485] on span "Replace Original Clip Range" at bounding box center [723, 490] width 112 height 14
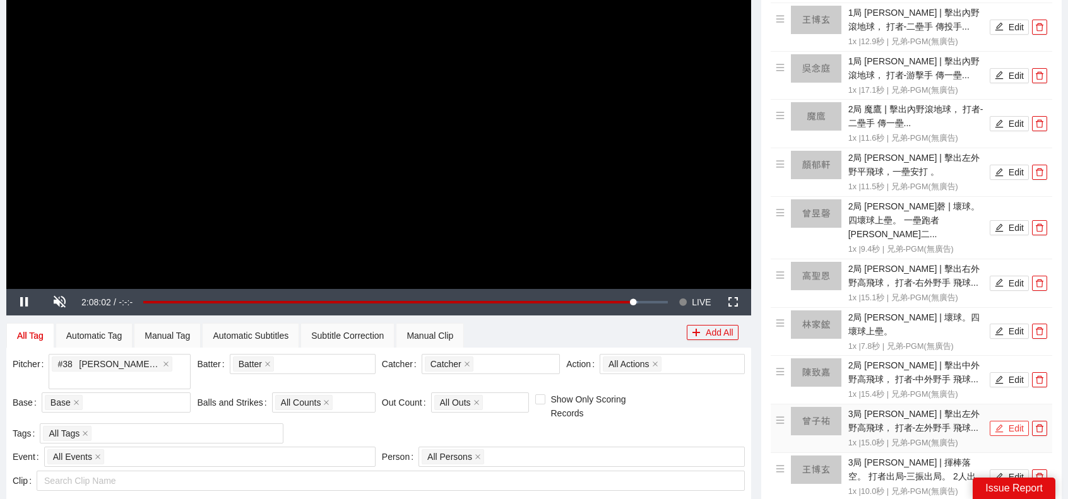
click at [1004, 421] on button "Edit" at bounding box center [1009, 428] width 39 height 15
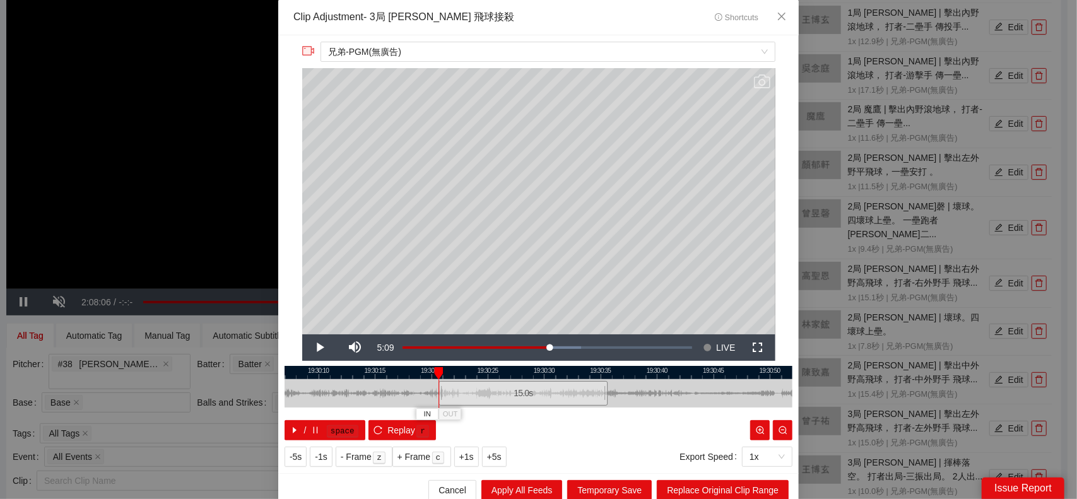
drag, startPoint x: 529, startPoint y: 391, endPoint x: 514, endPoint y: 389, distance: 15.2
click at [514, 389] on div "15.0 s" at bounding box center [523, 393] width 169 height 25
drag, startPoint x: 549, startPoint y: 392, endPoint x: 535, endPoint y: 392, distance: 13.9
click at [535, 392] on div "15.0 s" at bounding box center [507, 393] width 169 height 25
drag, startPoint x: 589, startPoint y: 389, endPoint x: 584, endPoint y: 394, distance: 7.6
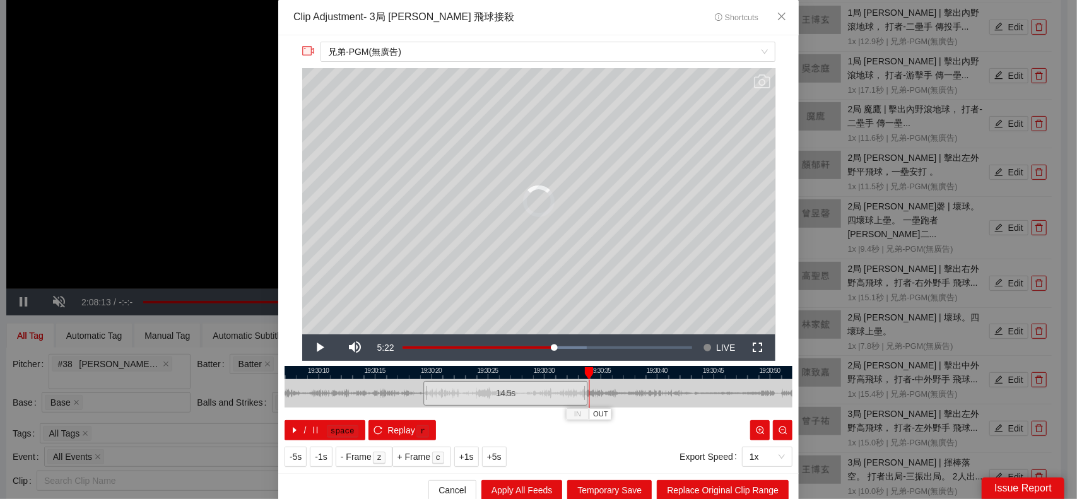
click at [584, 394] on div at bounding box center [587, 393] width 8 height 28
click at [712, 490] on span "Replace Original Clip Range" at bounding box center [723, 490] width 112 height 14
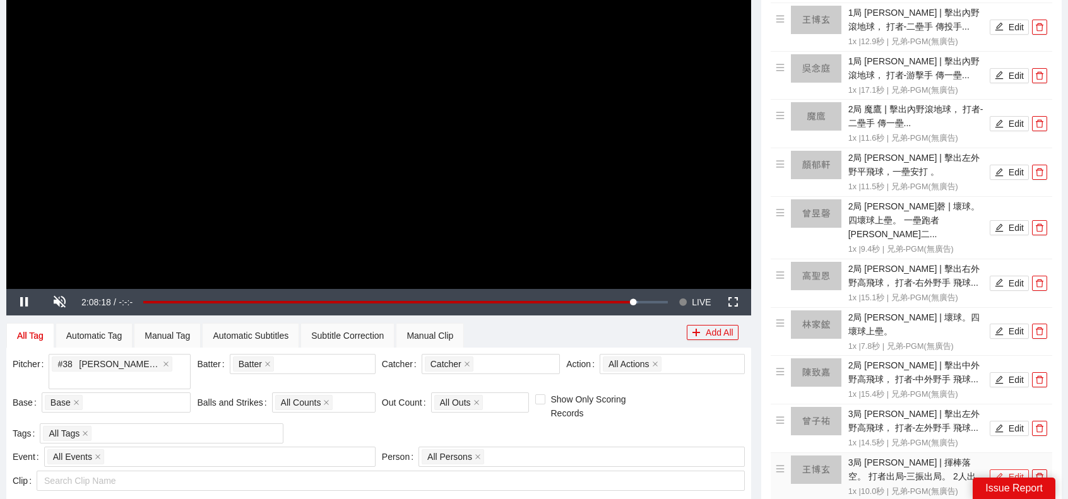
click at [1005, 470] on button "Edit" at bounding box center [1009, 477] width 39 height 15
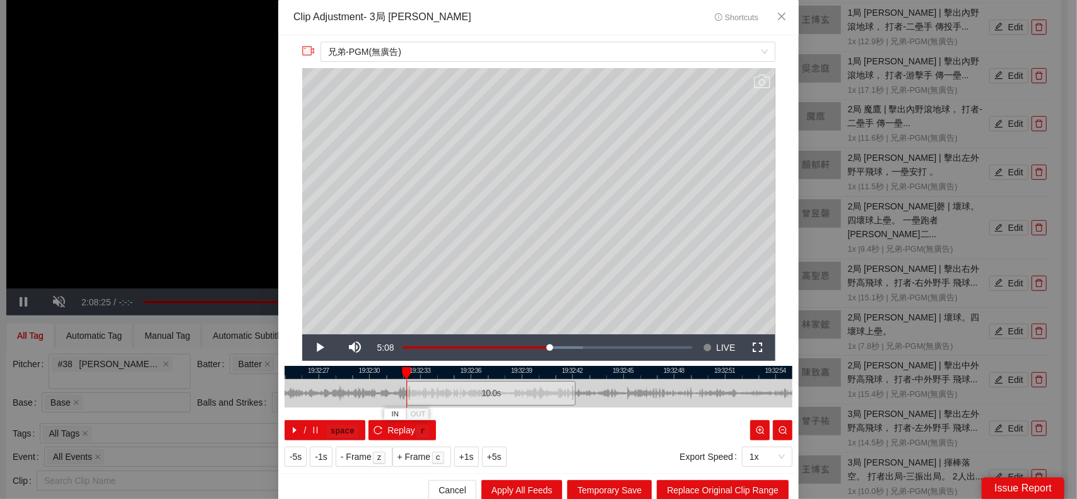
drag, startPoint x: 551, startPoint y: 390, endPoint x: 504, endPoint y: 394, distance: 47.5
click at [504, 394] on div "10.0 s" at bounding box center [490, 393] width 169 height 25
drag, startPoint x: 571, startPoint y: 393, endPoint x: 656, endPoint y: 394, distance: 84.6
click at [656, 394] on div "19:32:24 19:32:27 19:32:30 19:32:33 19:32:36 19:32:39 19:32:42 19:32:45 19:32:4…" at bounding box center [539, 403] width 508 height 74
drag, startPoint x: 654, startPoint y: 394, endPoint x: 644, endPoint y: 393, distance: 9.6
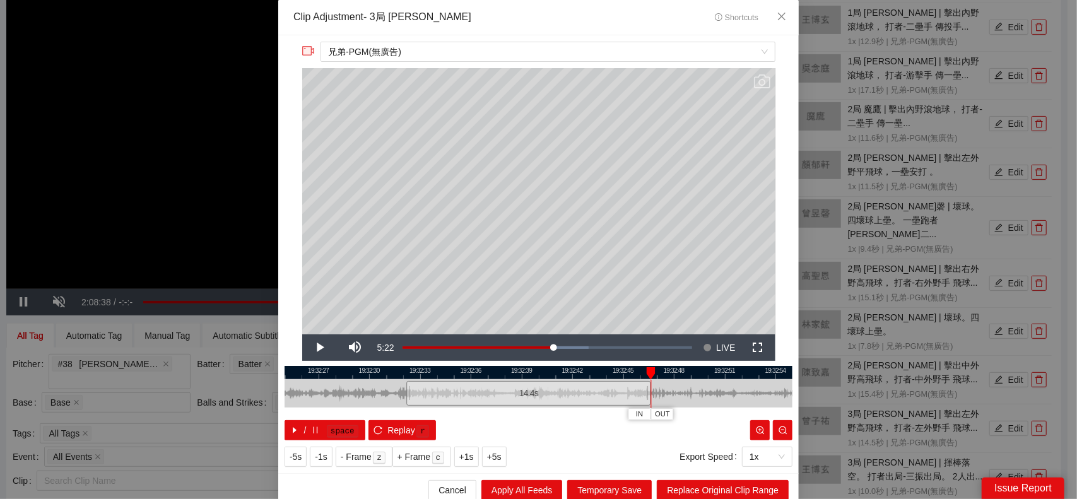
click at [646, 393] on div at bounding box center [650, 393] width 8 height 28
click at [720, 483] on span "Replace Original Clip Range" at bounding box center [723, 490] width 112 height 14
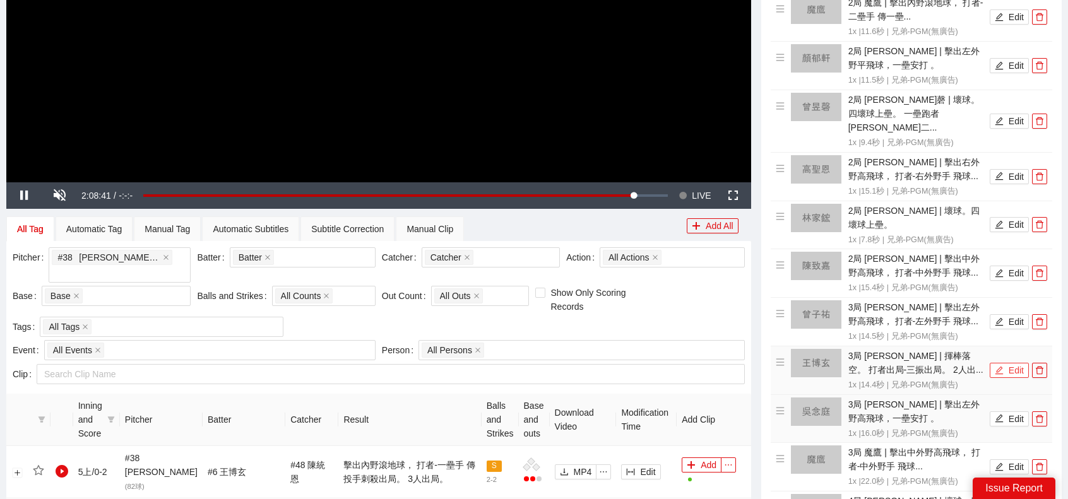
scroll to position [363, 0]
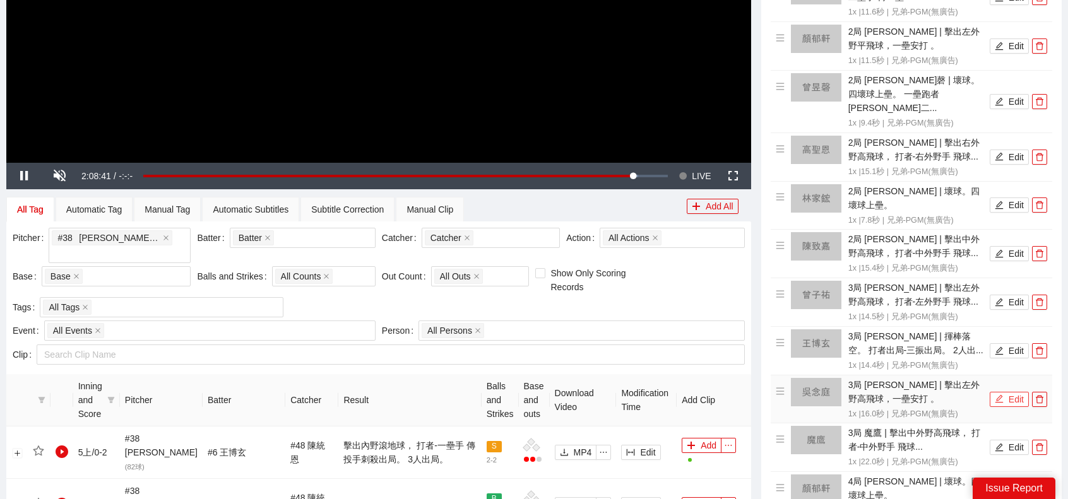
click at [1007, 392] on button "Edit" at bounding box center [1009, 399] width 39 height 15
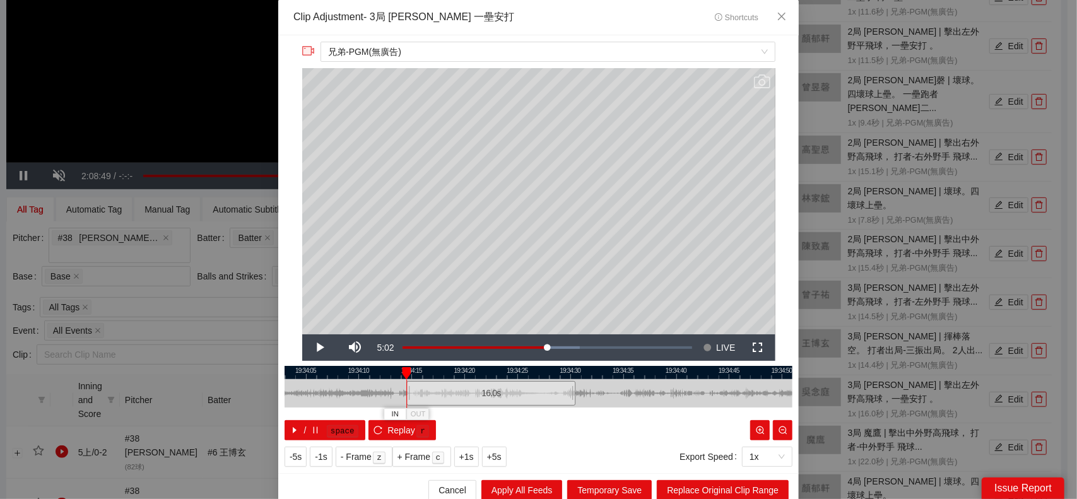
drag, startPoint x: 565, startPoint y: 396, endPoint x: 518, endPoint y: 396, distance: 47.3
click at [518, 396] on div "16.0 s" at bounding box center [490, 393] width 169 height 25
drag, startPoint x: 571, startPoint y: 391, endPoint x: 536, endPoint y: 393, distance: 34.2
click at [536, 393] on div "19:34:00 19:34:05 19:34:10 19:34:15 19:34:20 19:34:25 19:34:30 19:34:35 19:34:4…" at bounding box center [539, 403] width 508 height 74
click at [727, 488] on span "Replace Original Clip Range" at bounding box center [723, 490] width 112 height 14
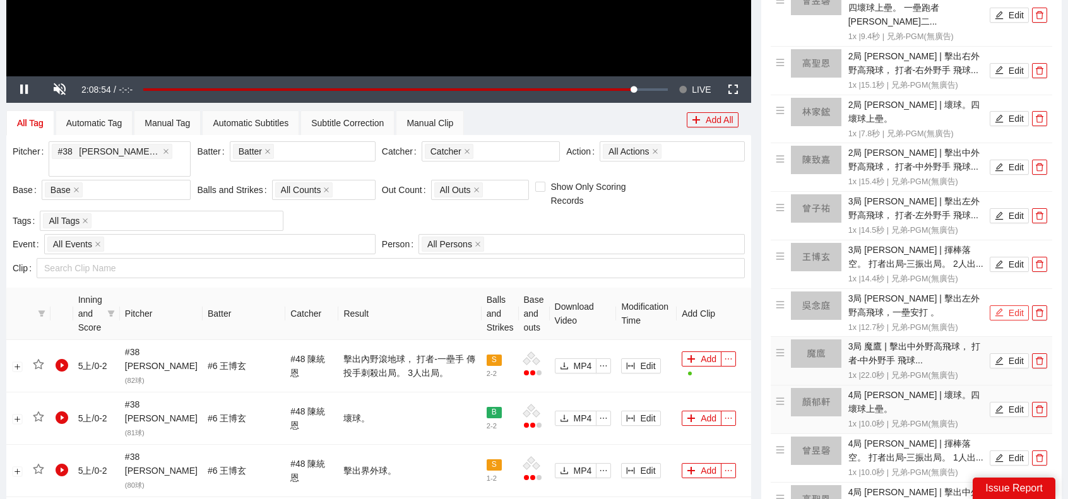
scroll to position [489, 0]
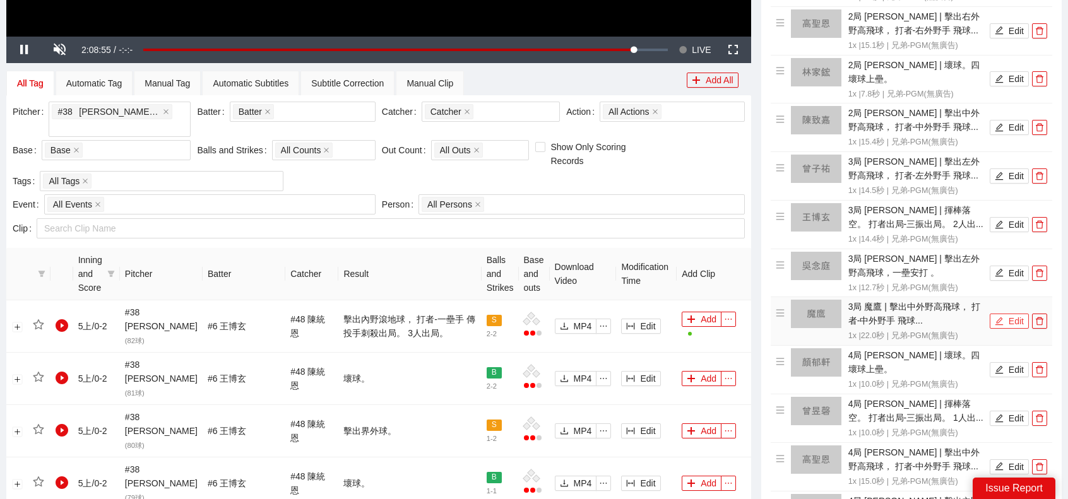
click at [1007, 314] on button "Edit" at bounding box center [1009, 321] width 39 height 15
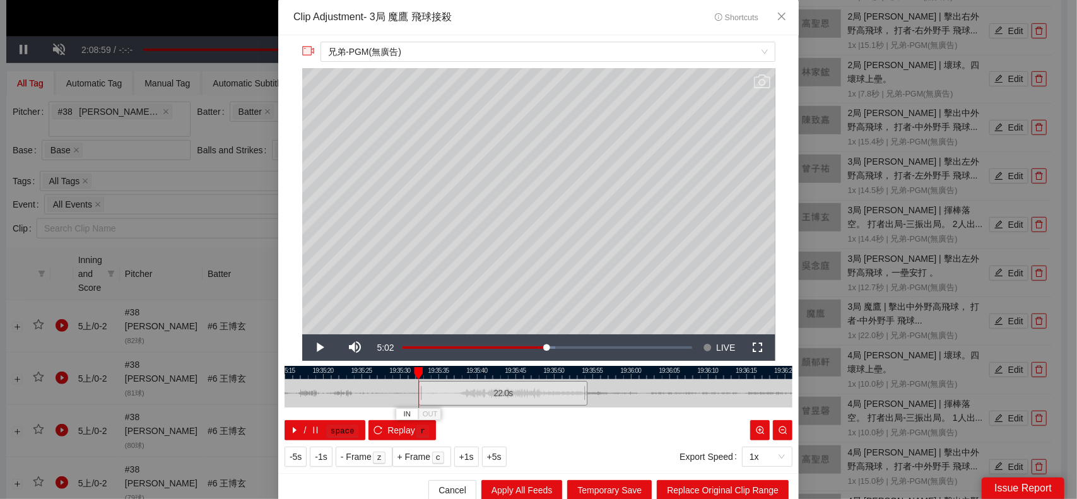
drag, startPoint x: 545, startPoint y: 394, endPoint x: 510, endPoint y: 394, distance: 35.3
click at [510, 394] on div "22.0 s" at bounding box center [502, 393] width 169 height 25
drag, startPoint x: 581, startPoint y: 394, endPoint x: 559, endPoint y: 391, distance: 21.6
click at [561, 391] on div at bounding box center [565, 393] width 8 height 28
click at [738, 483] on span "Replace Original Clip Range" at bounding box center [723, 490] width 112 height 14
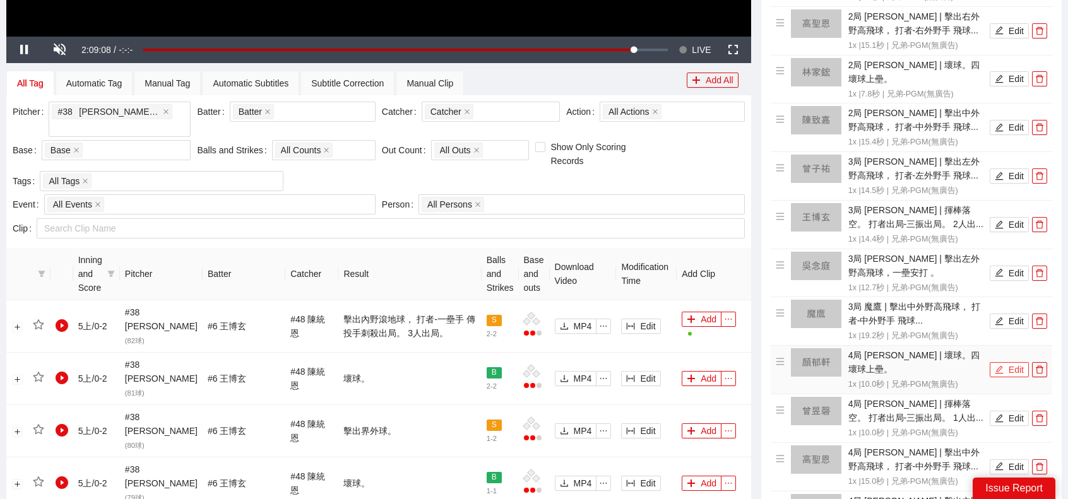
click at [1015, 362] on button "Edit" at bounding box center [1009, 369] width 39 height 15
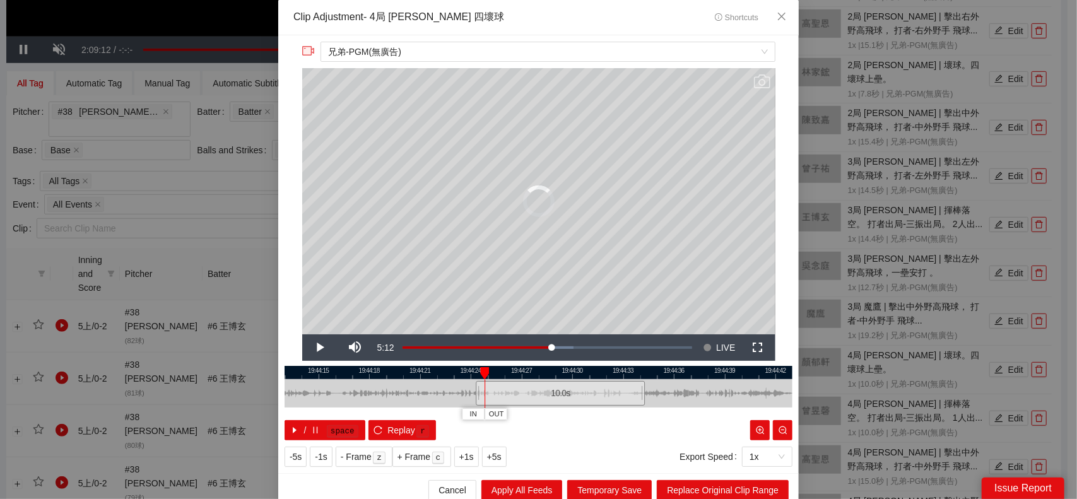
drag, startPoint x: 524, startPoint y: 394, endPoint x: 540, endPoint y: 396, distance: 16.6
click at [540, 396] on div "10.0 s" at bounding box center [560, 393] width 169 height 25
drag, startPoint x: 632, startPoint y: 392, endPoint x: 574, endPoint y: 401, distance: 58.7
click at [578, 401] on div at bounding box center [582, 393] width 8 height 28
click at [706, 490] on span "Replace Original Clip Range" at bounding box center [723, 490] width 112 height 14
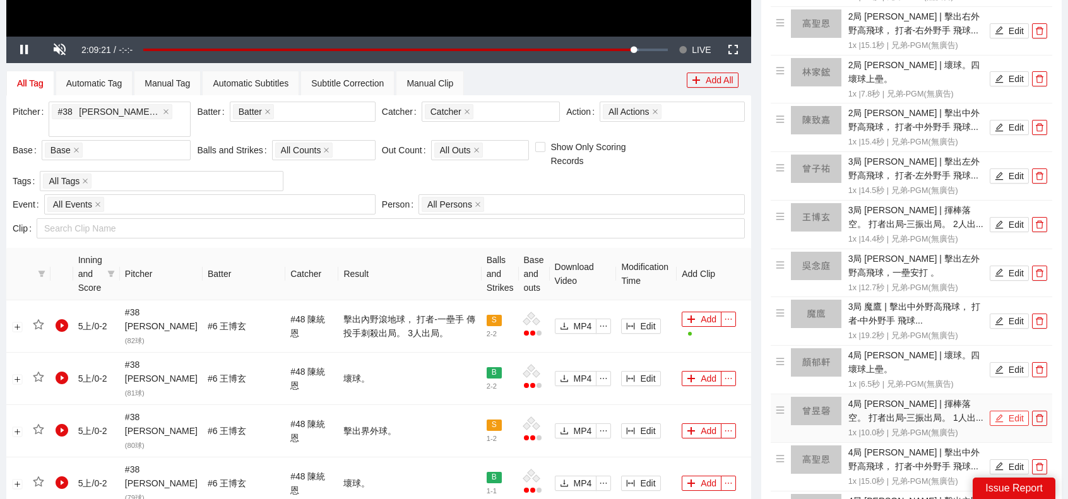
click at [1010, 411] on button "Edit" at bounding box center [1009, 418] width 39 height 15
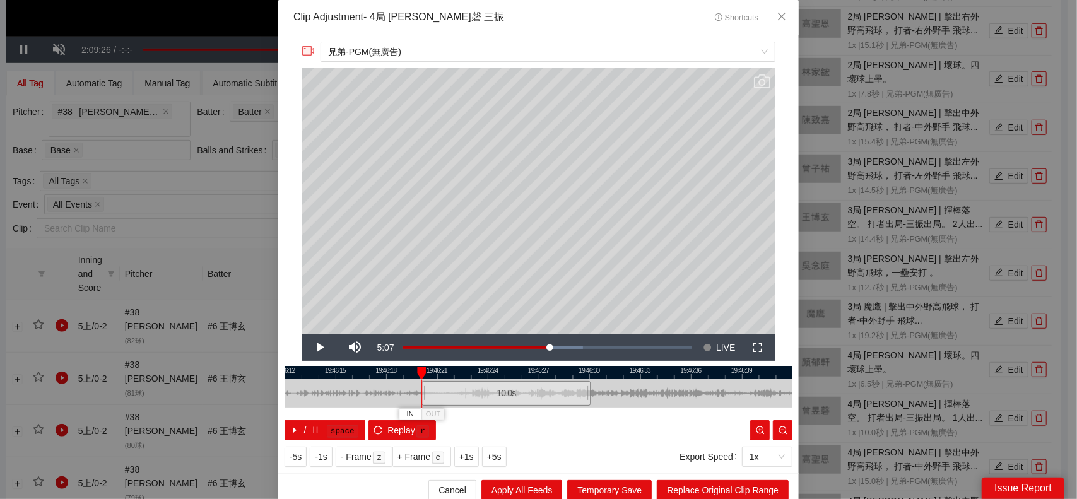
drag, startPoint x: 537, startPoint y: 401, endPoint x: 507, endPoint y: 398, distance: 29.8
click at [507, 398] on div "10.0 s" at bounding box center [506, 393] width 169 height 25
drag, startPoint x: 582, startPoint y: 391, endPoint x: 654, endPoint y: 392, distance: 72.6
click at [658, 392] on div at bounding box center [662, 393] width 8 height 28
click at [698, 480] on button "Replace Original Clip Range" at bounding box center [723, 490] width 132 height 20
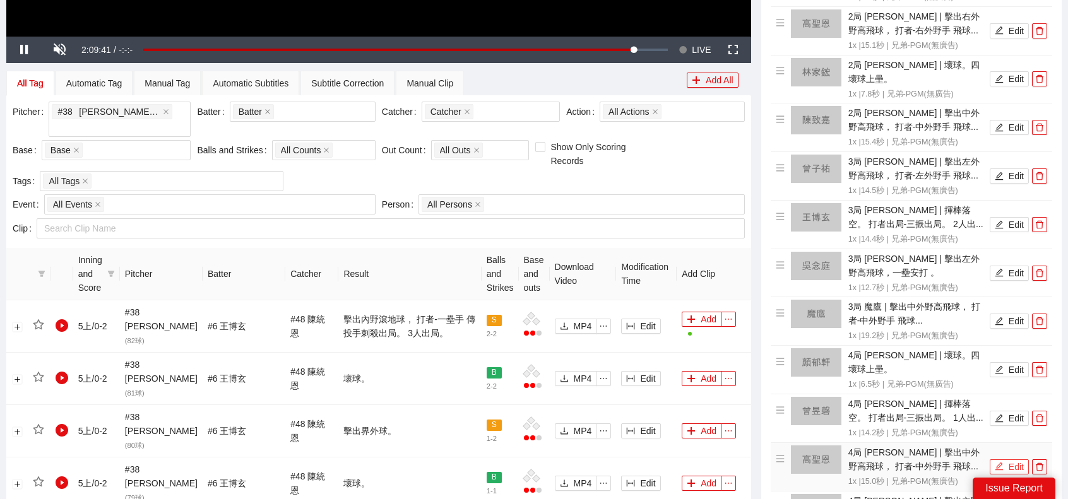
click at [1005, 459] on button "Edit" at bounding box center [1009, 466] width 39 height 15
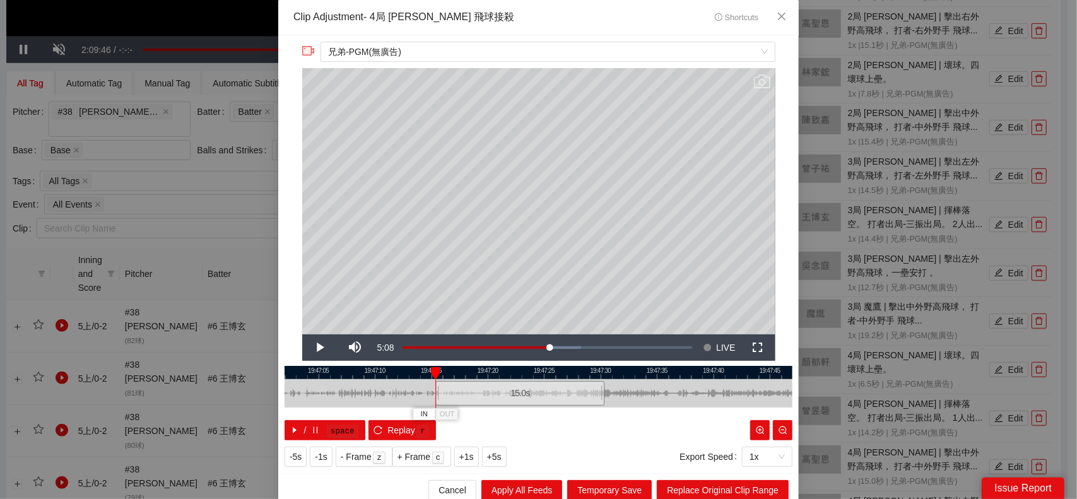
drag, startPoint x: 567, startPoint y: 393, endPoint x: 548, endPoint y: 393, distance: 18.3
click at [548, 393] on div "15.0 s" at bounding box center [519, 393] width 169 height 25
click at [603, 392] on div "19:47:00 19:47:05 19:47:10 19:47:15 19:47:20 19:47:25 19:47:30 19:47:35 19:47:4…" at bounding box center [539, 403] width 508 height 74
click at [713, 491] on span "Replace Original Clip Range" at bounding box center [723, 490] width 112 height 14
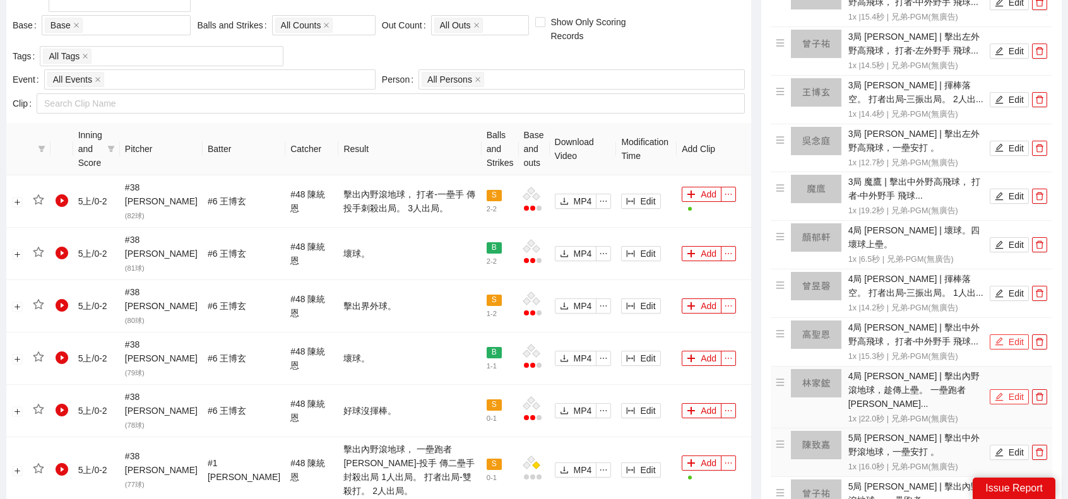
scroll to position [615, 0]
click at [1007, 388] on button "Edit" at bounding box center [1009, 395] width 39 height 15
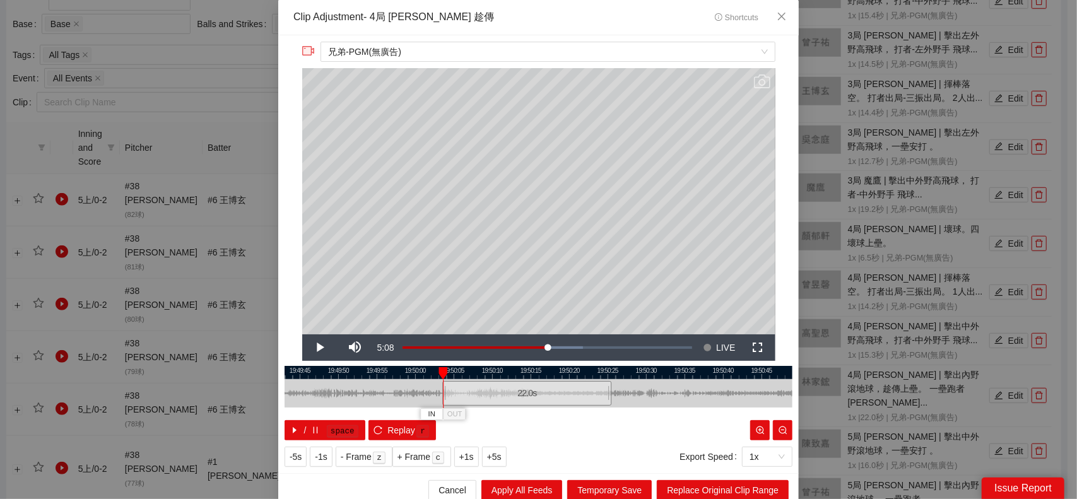
drag, startPoint x: 575, startPoint y: 391, endPoint x: 564, endPoint y: 390, distance: 11.4
click at [564, 390] on div "22.0 s" at bounding box center [526, 393] width 169 height 25
drag, startPoint x: 606, startPoint y: 389, endPoint x: 577, endPoint y: 394, distance: 29.5
click at [578, 394] on div at bounding box center [582, 393] width 8 height 28
click at [703, 484] on span "Replace Original Clip Range" at bounding box center [723, 490] width 112 height 14
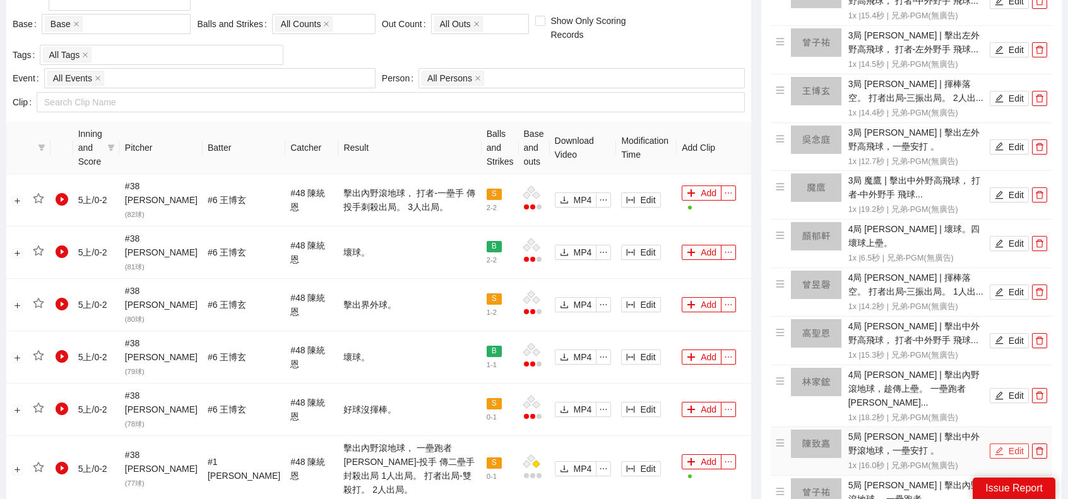
click at [1006, 444] on button "Edit" at bounding box center [1009, 451] width 39 height 15
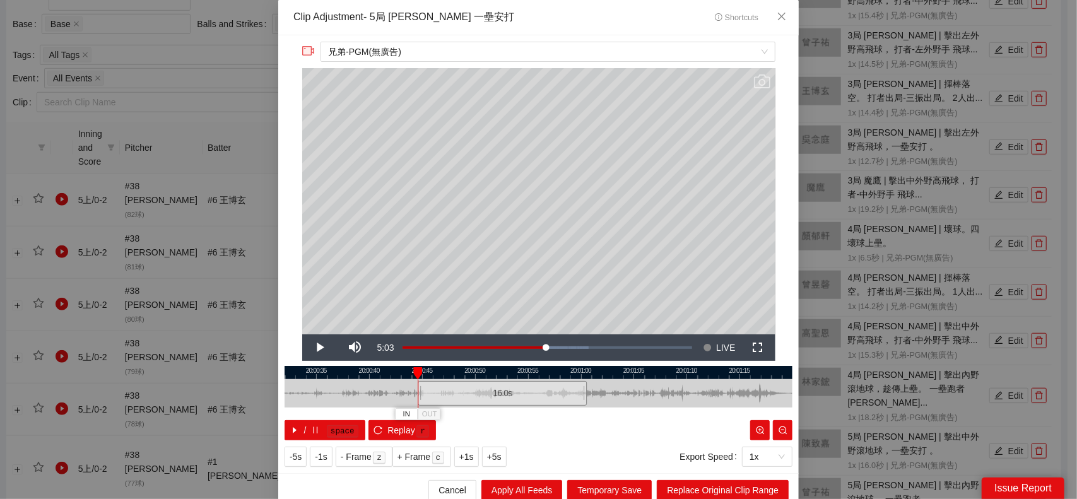
drag, startPoint x: 551, startPoint y: 388, endPoint x: 515, endPoint y: 388, distance: 36.0
click at [515, 388] on div "16.0 s" at bounding box center [502, 393] width 169 height 25
drag, startPoint x: 580, startPoint y: 391, endPoint x: 533, endPoint y: 388, distance: 46.8
click at [535, 388] on div at bounding box center [539, 393] width 8 height 28
click at [707, 485] on span "Replace Original Clip Range" at bounding box center [723, 490] width 112 height 14
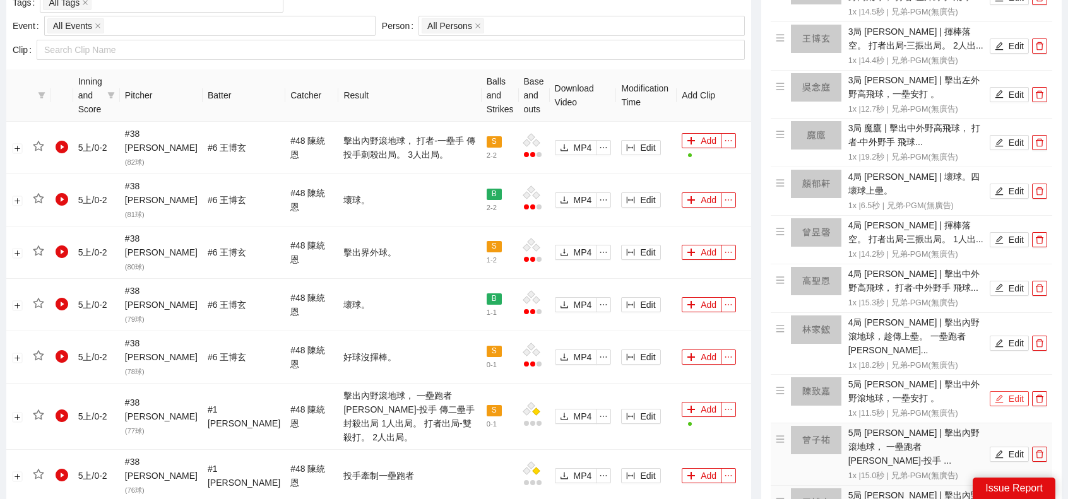
scroll to position [742, 0]
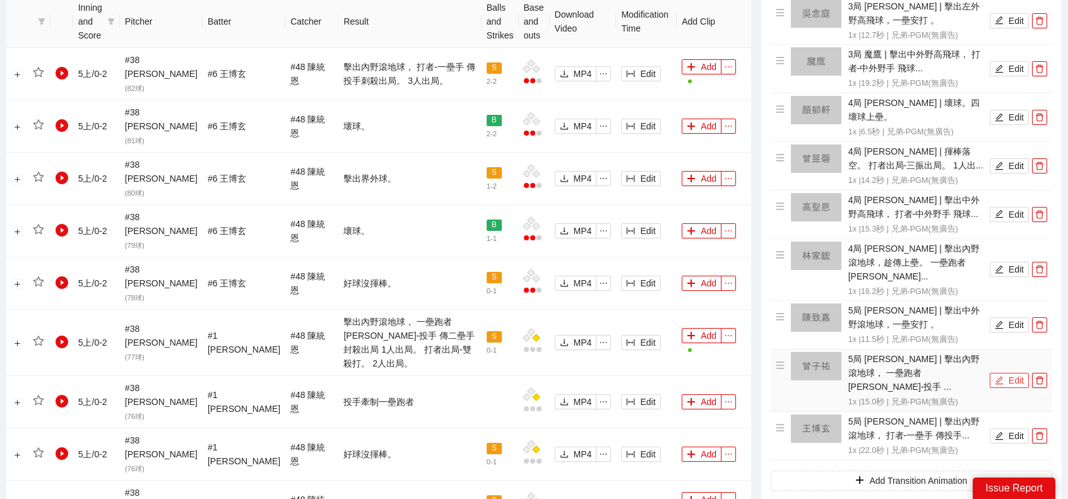
click at [1010, 373] on button "Edit" at bounding box center [1009, 380] width 39 height 15
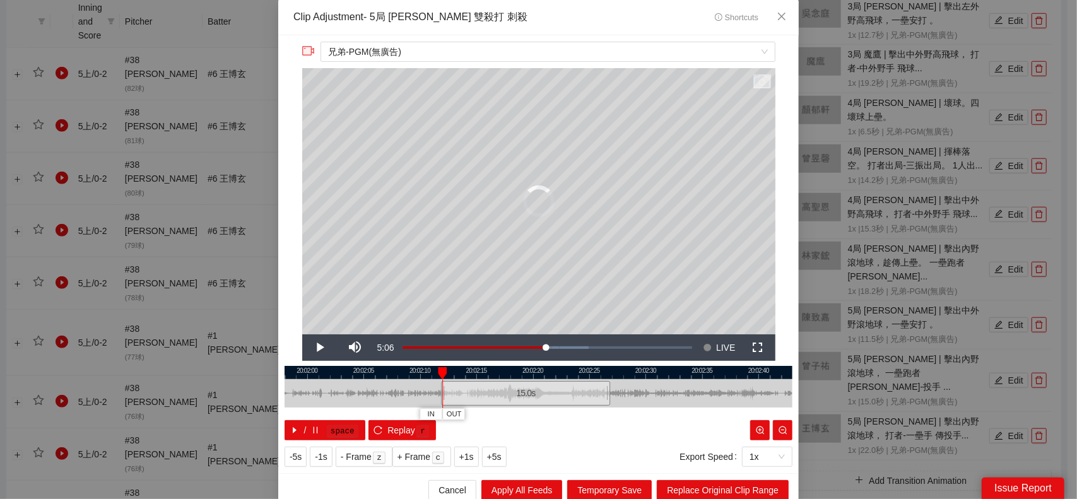
drag, startPoint x: 564, startPoint y: 393, endPoint x: 552, endPoint y: 396, distance: 12.9
click at [552, 396] on div "15.0 s" at bounding box center [525, 393] width 169 height 25
drag, startPoint x: 530, startPoint y: 391, endPoint x: 521, endPoint y: 392, distance: 9.5
click at [521, 392] on div "15.0 s" at bounding box center [516, 393] width 169 height 25
drag, startPoint x: 597, startPoint y: 387, endPoint x: 572, endPoint y: 389, distance: 24.7
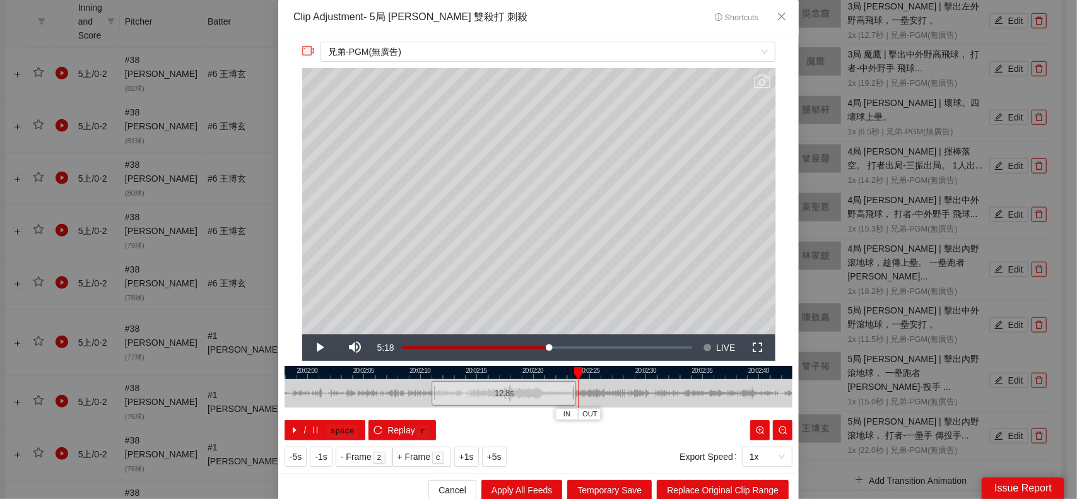
click at [572, 389] on div at bounding box center [575, 393] width 8 height 28
click at [713, 485] on span "Replace Original Clip Range" at bounding box center [723, 490] width 112 height 14
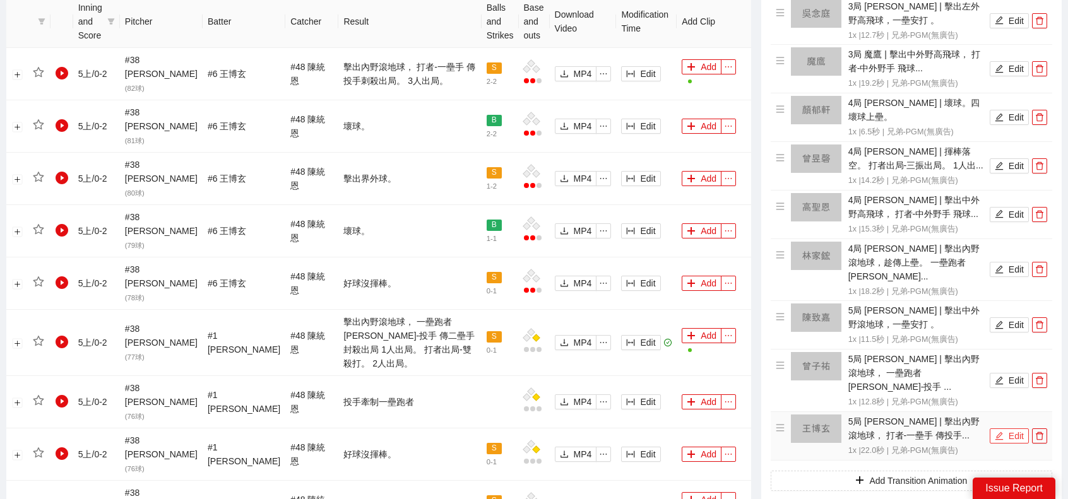
click at [1012, 429] on button "Edit" at bounding box center [1009, 436] width 39 height 15
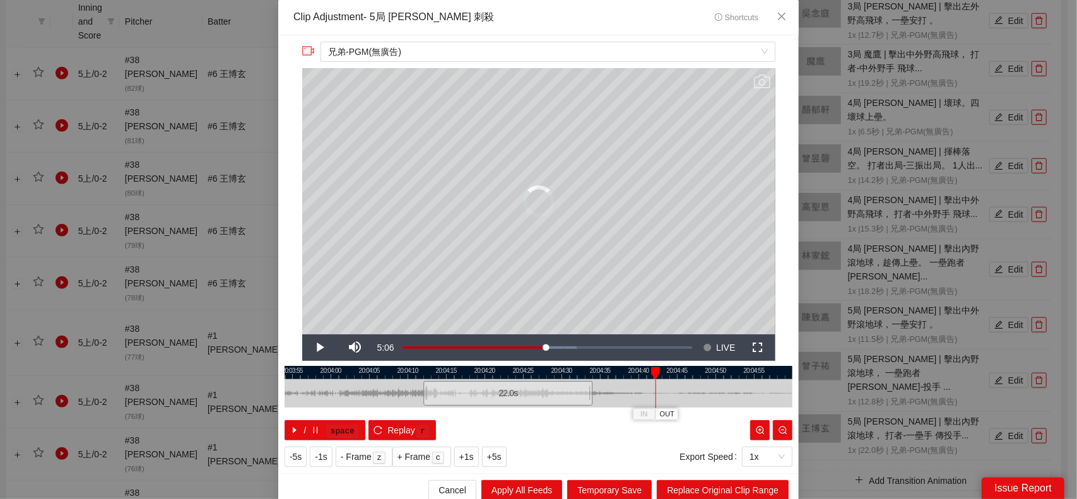
drag, startPoint x: 536, startPoint y: 397, endPoint x: 506, endPoint y: 401, distance: 30.5
click at [506, 401] on div "22.0 s" at bounding box center [507, 393] width 169 height 25
click at [543, 394] on div "22.0 s" at bounding box center [511, 393] width 169 height 25
click at [586, 393] on div "20:03:50 20:03:55 20:04:00 20:04:05 20:04:10 20:04:15 20:04:20 20:04:25 20:04:3…" at bounding box center [539, 403] width 508 height 74
click at [745, 489] on span "Replace Original Clip Range" at bounding box center [723, 490] width 112 height 14
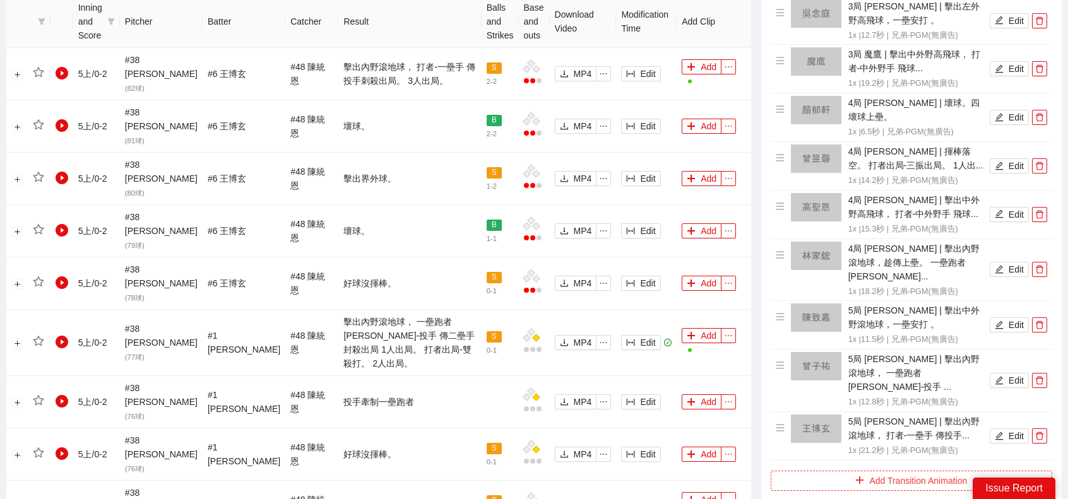
click at [925, 471] on button "Add Transition Animation" at bounding box center [911, 481] width 281 height 20
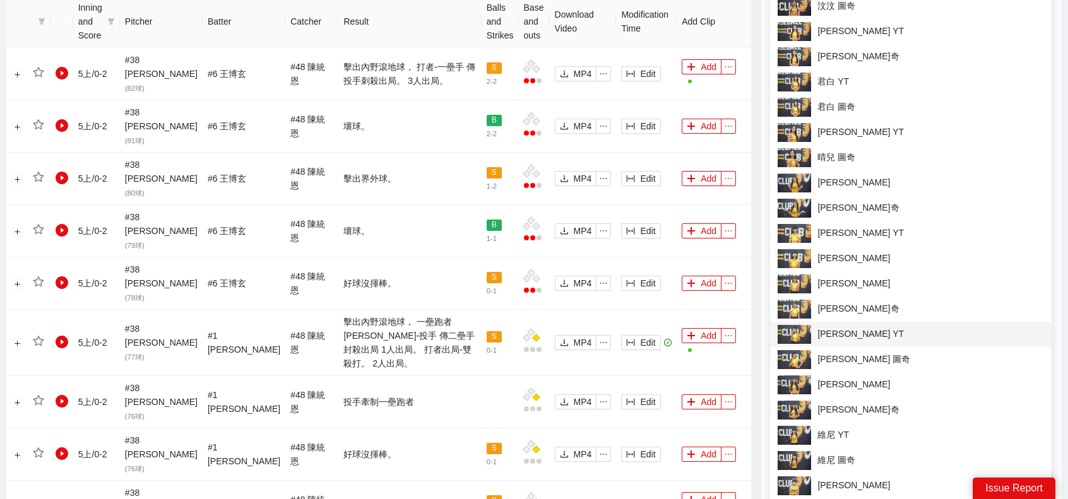
click at [855, 331] on span "[PERSON_NAME] YT" at bounding box center [911, 334] width 266 height 19
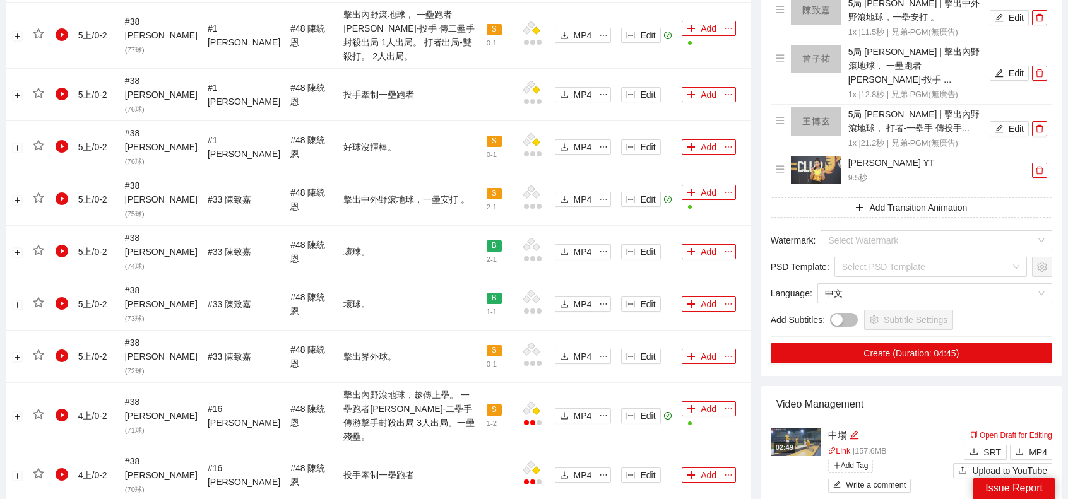
scroll to position [1120, 0]
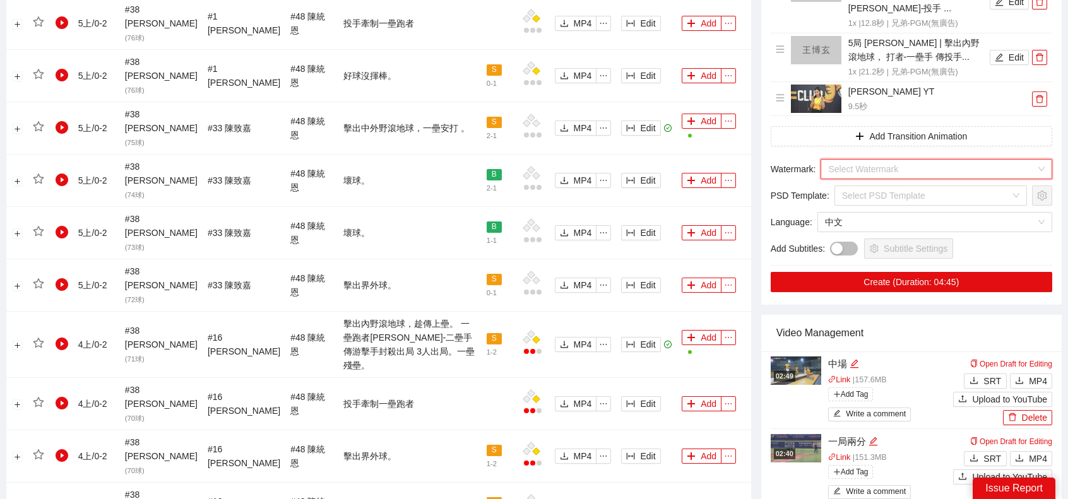
click at [895, 160] on input "search" at bounding box center [932, 169] width 208 height 19
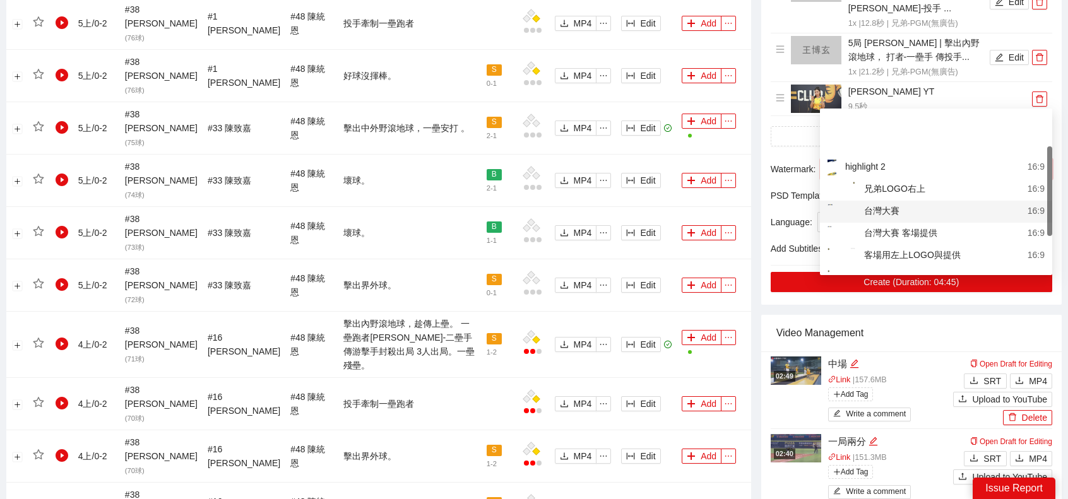
scroll to position [63, 0]
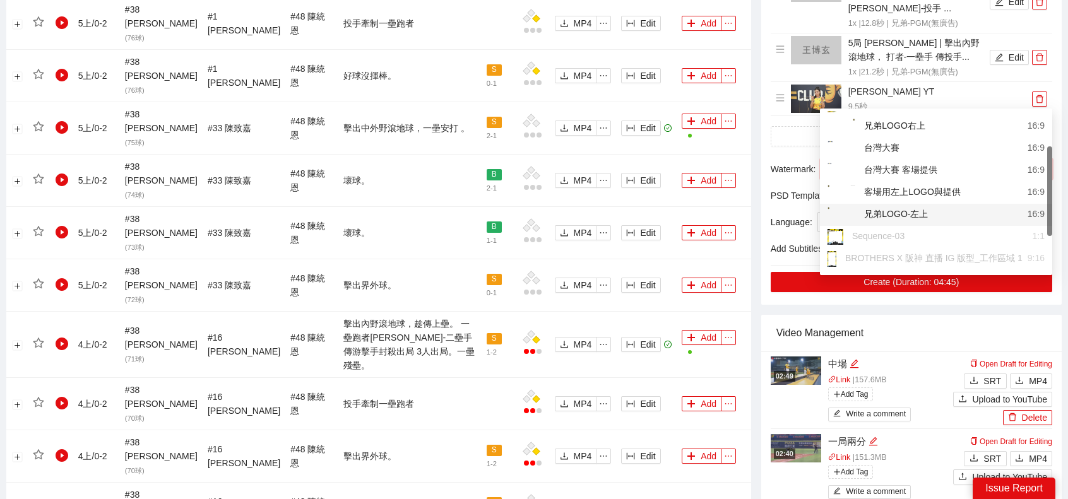
click at [935, 223] on div "兄弟LOGO-左上 16:9" at bounding box center [935, 215] width 217 height 16
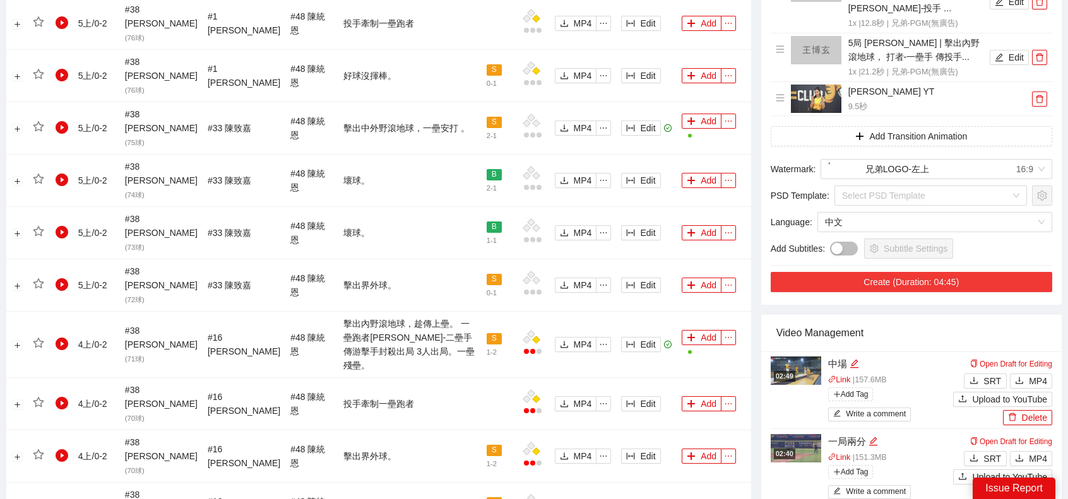
click at [911, 272] on button "Create (Duration: 04:45)" at bounding box center [911, 282] width 281 height 20
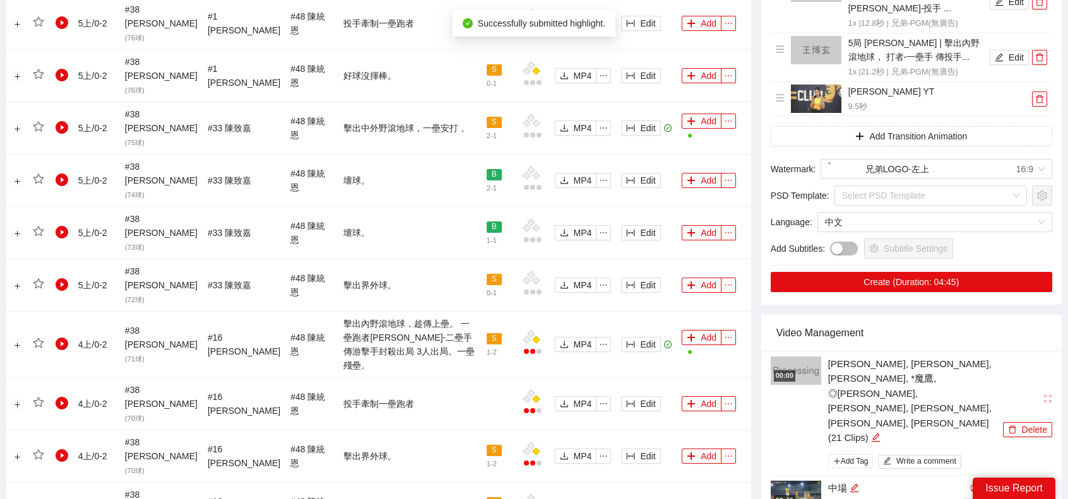
click at [871, 433] on icon "edit" at bounding box center [875, 437] width 9 height 9
type textarea "**********"
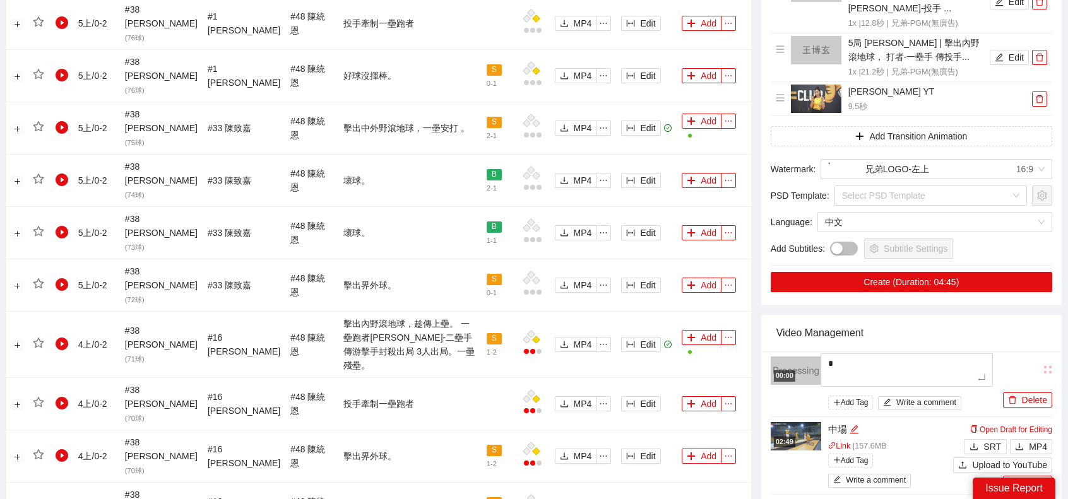
type textarea "**"
type textarea "*"
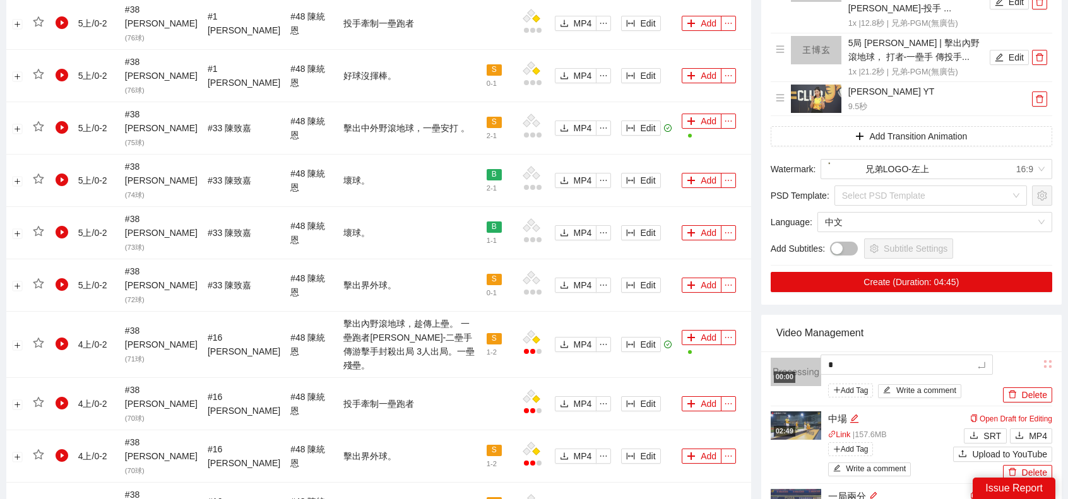
type textarea "**"
type textarea "***"
type textarea "**"
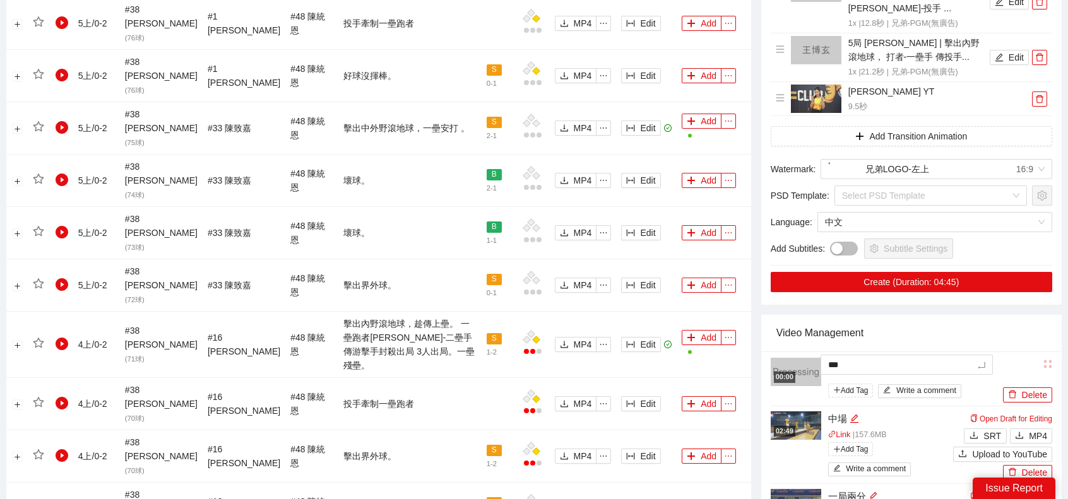
type textarea "**"
click at [920, 315] on div "Video Management" at bounding box center [911, 333] width 270 height 36
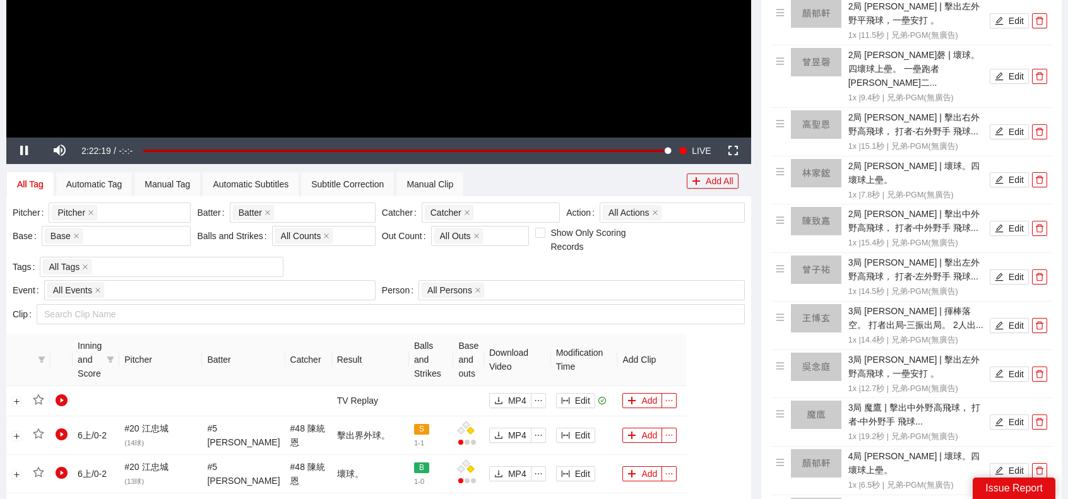
scroll to position [43, 0]
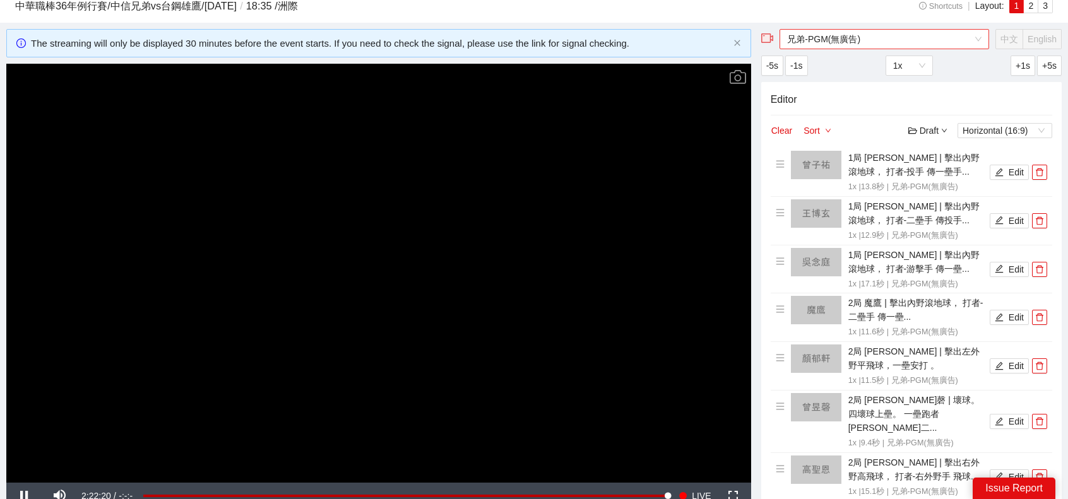
click at [855, 44] on span "兄弟-PGM(無廣告)" at bounding box center [884, 39] width 194 height 19
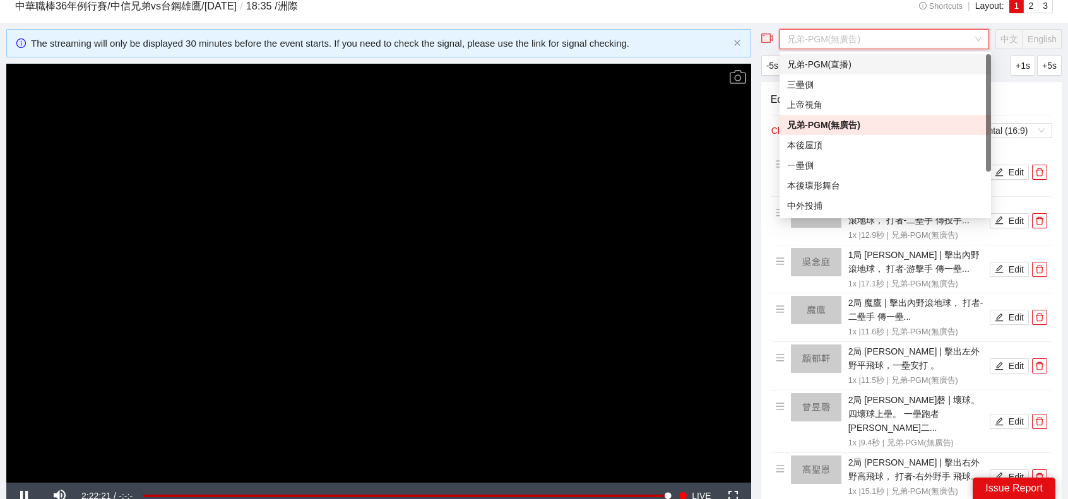
click at [834, 64] on div "兄弟-PGM(直播)" at bounding box center [885, 64] width 196 height 14
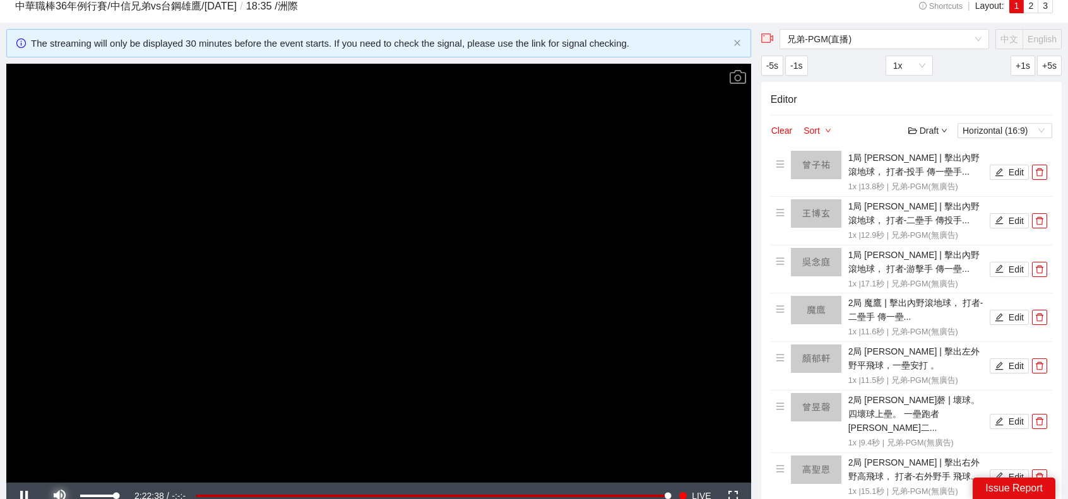
click at [59, 496] on span "Video Player" at bounding box center [59, 496] width 35 height 0
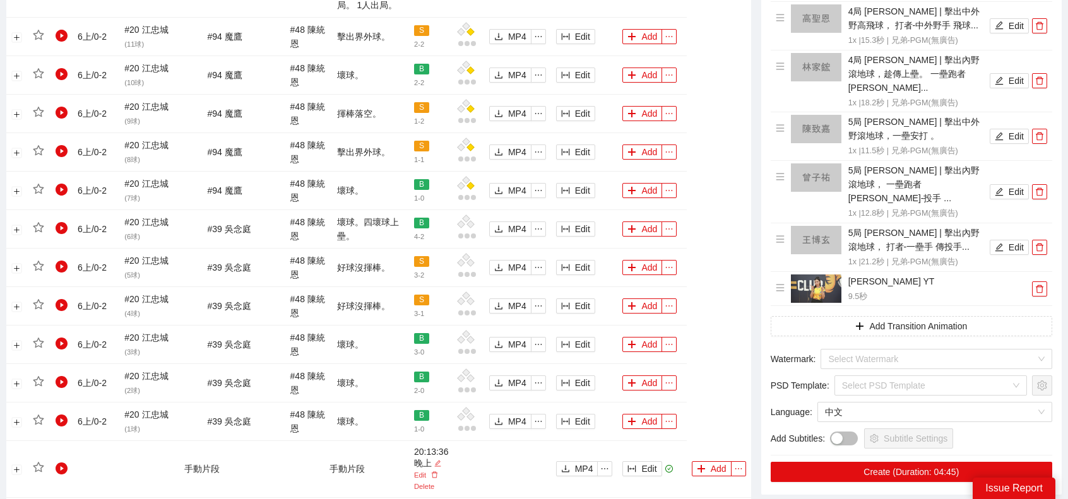
scroll to position [1053, 0]
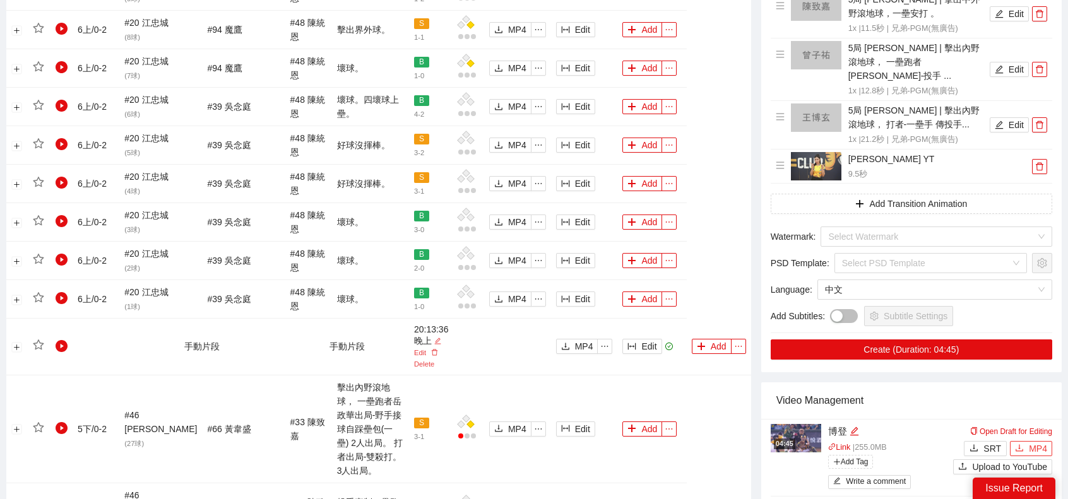
click at [1026, 441] on button "MP4" at bounding box center [1031, 448] width 42 height 15
click at [743, 104] on table "Inning and Score Pitcher Batter Catcher Result Balls and Strikes Base and outs …" at bounding box center [378, 154] width 745 height 971
